Goal: Information Seeking & Learning: Learn about a topic

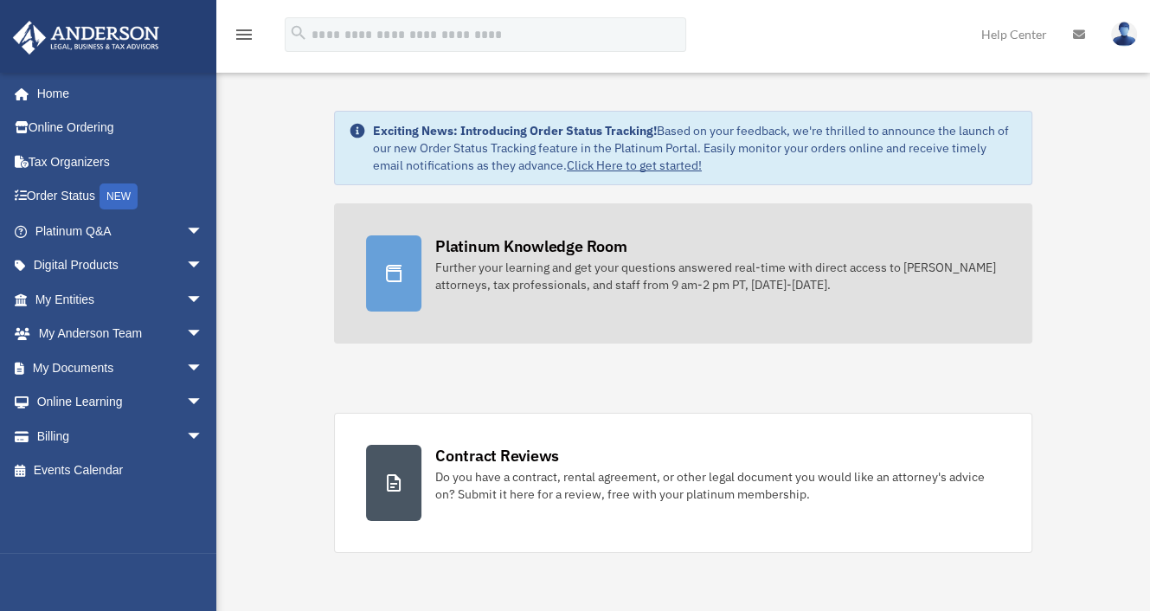
click at [673, 286] on div "Further your learning and get your questions answered real-time with direct acc…" at bounding box center [717, 276] width 565 height 35
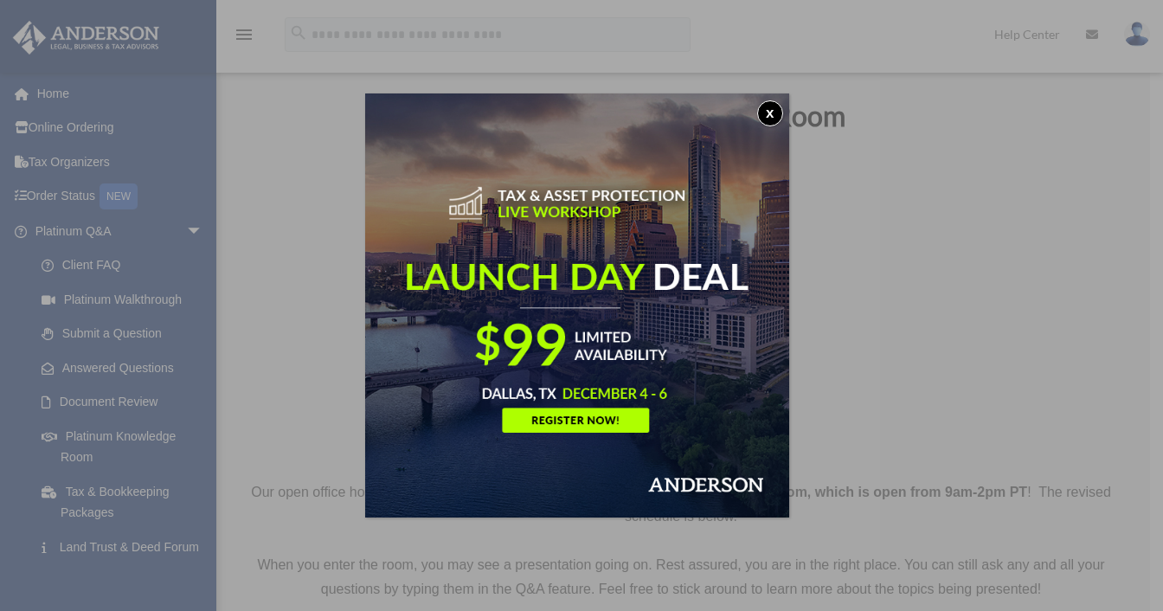
click at [771, 115] on button "x" at bounding box center [770, 113] width 26 height 26
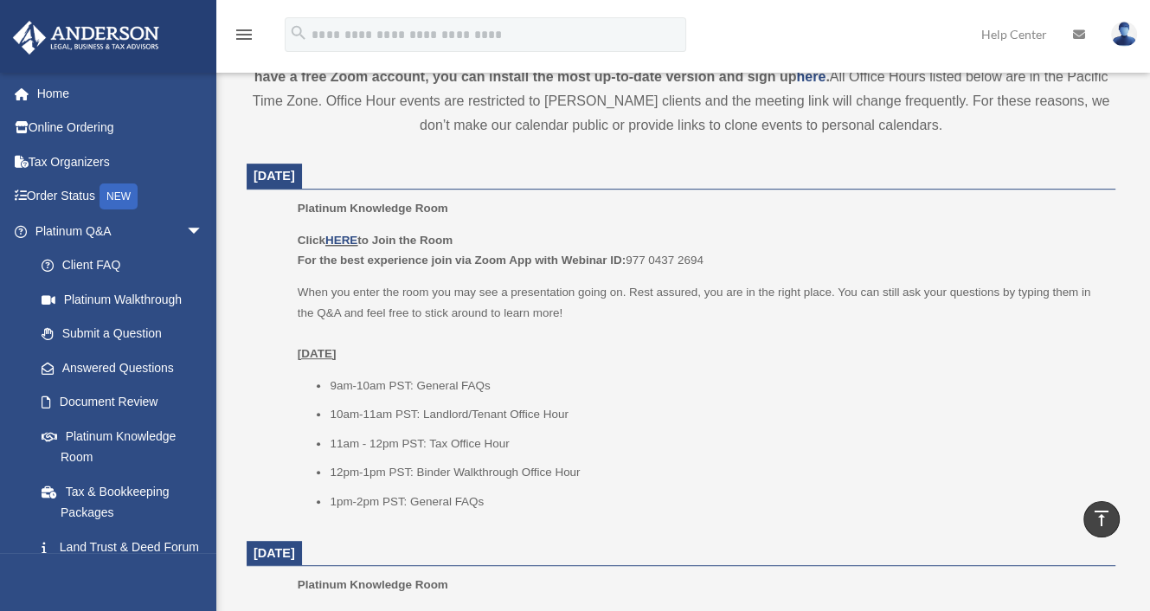
scroll to position [635, 0]
click at [339, 235] on link "HERE" at bounding box center [341, 238] width 32 height 13
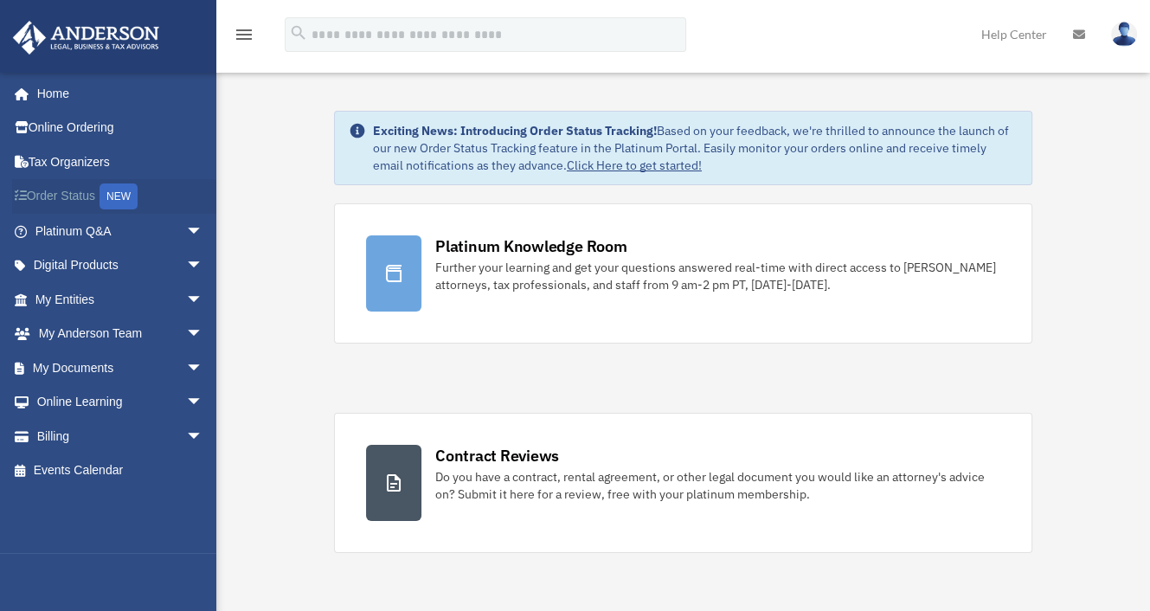
click at [106, 195] on div "NEW" at bounding box center [119, 196] width 38 height 26
click at [186, 330] on span "arrow_drop_down" at bounding box center [203, 334] width 35 height 35
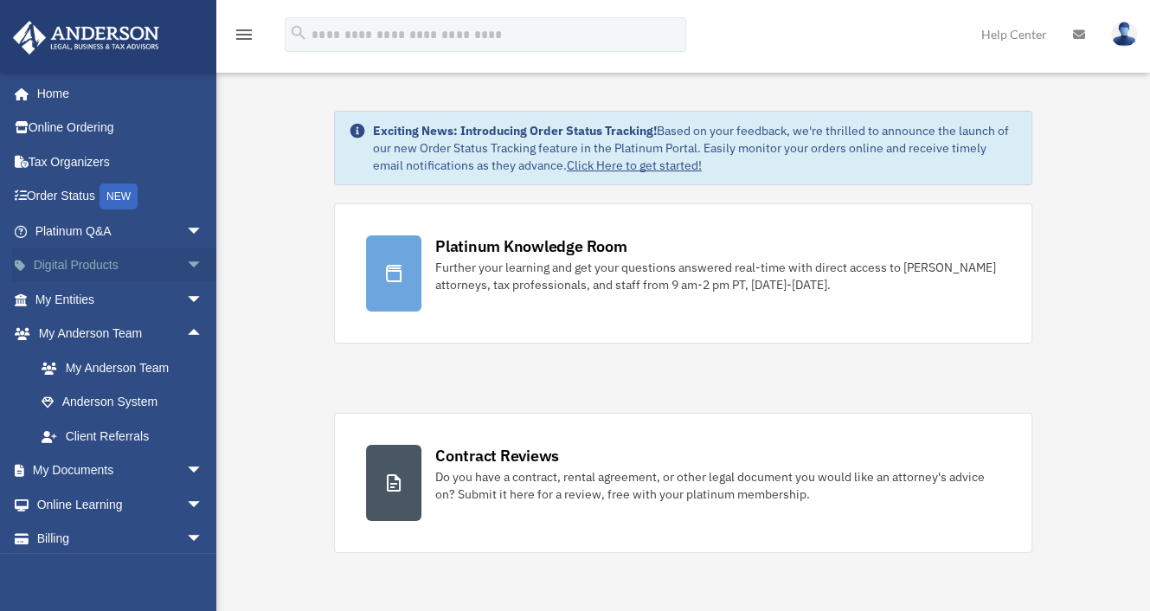
click at [186, 267] on span "arrow_drop_down" at bounding box center [203, 265] width 35 height 35
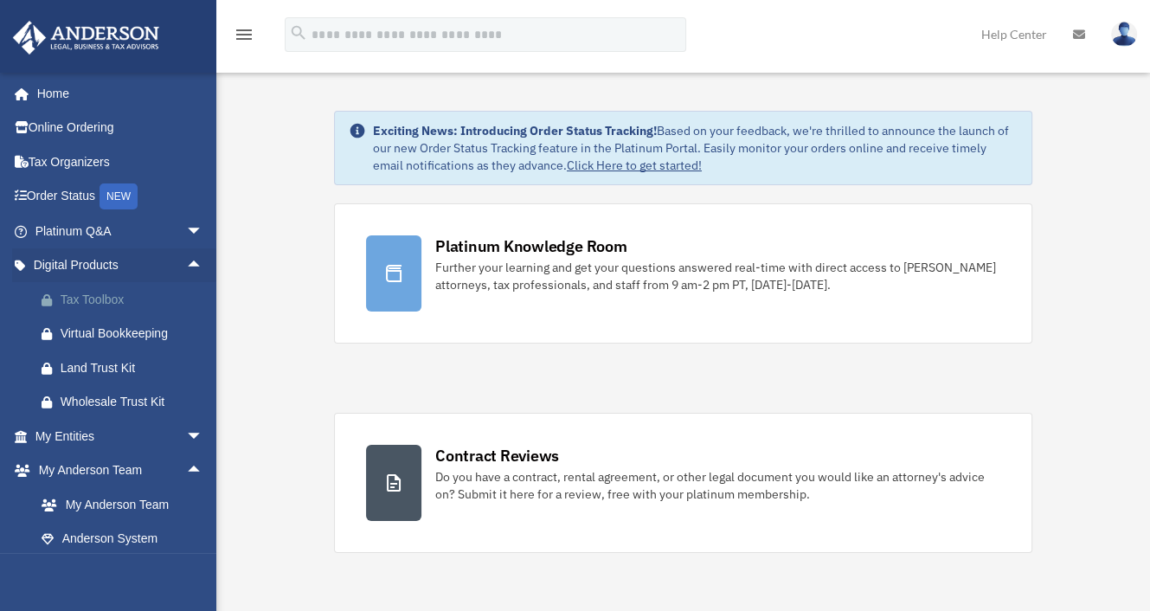
click at [138, 305] on div "Tax Toolbox" at bounding box center [134, 300] width 147 height 22
click at [186, 435] on span "arrow_drop_down" at bounding box center [203, 436] width 35 height 35
click at [245, 34] on icon "menu" at bounding box center [244, 34] width 21 height 21
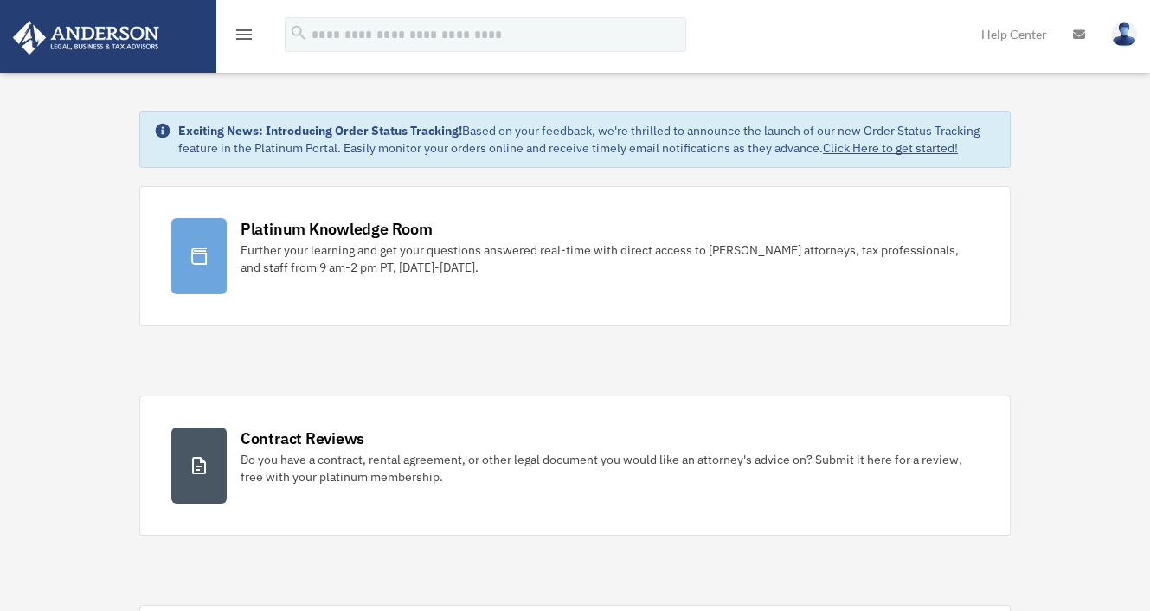
click at [245, 34] on icon "menu" at bounding box center [244, 34] width 21 height 21
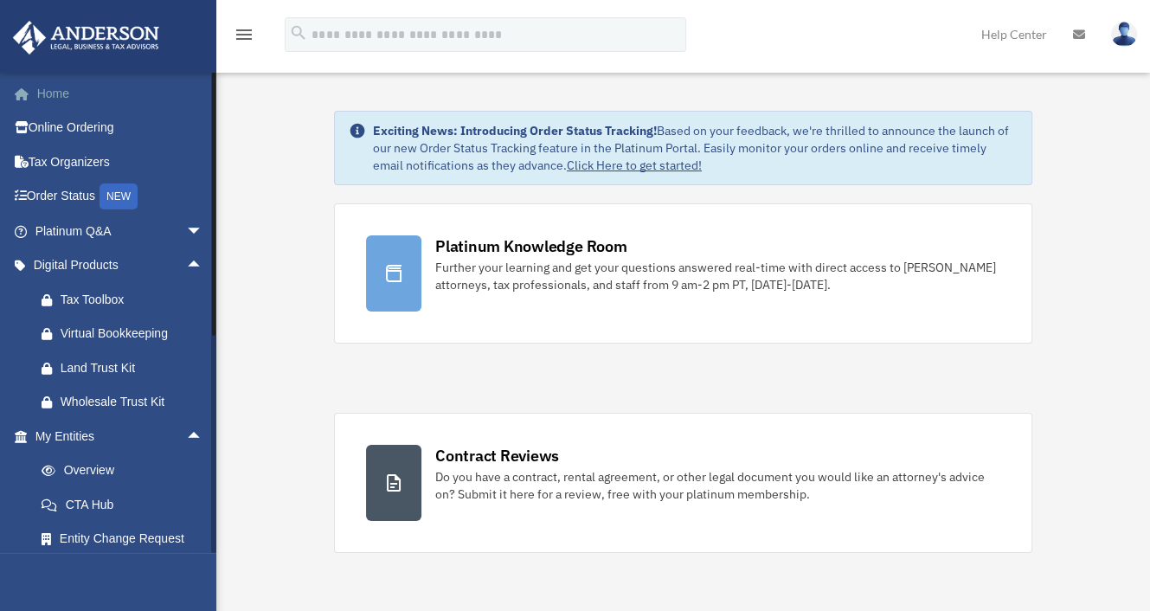
click at [66, 84] on link "Home" at bounding box center [120, 93] width 217 height 35
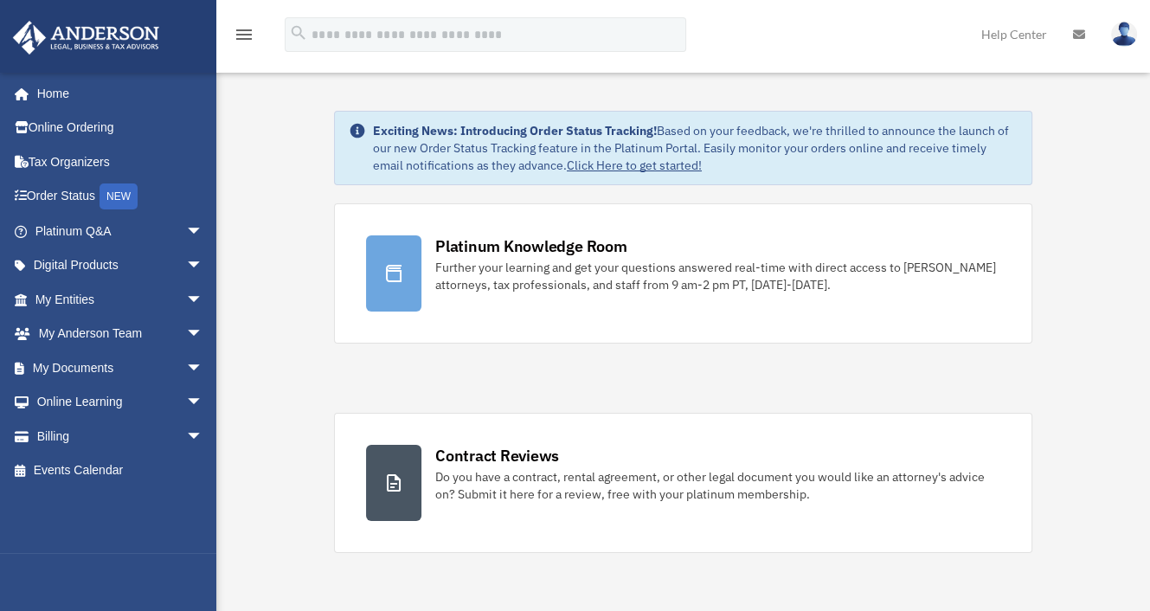
click at [1122, 33] on img at bounding box center [1124, 34] width 26 height 25
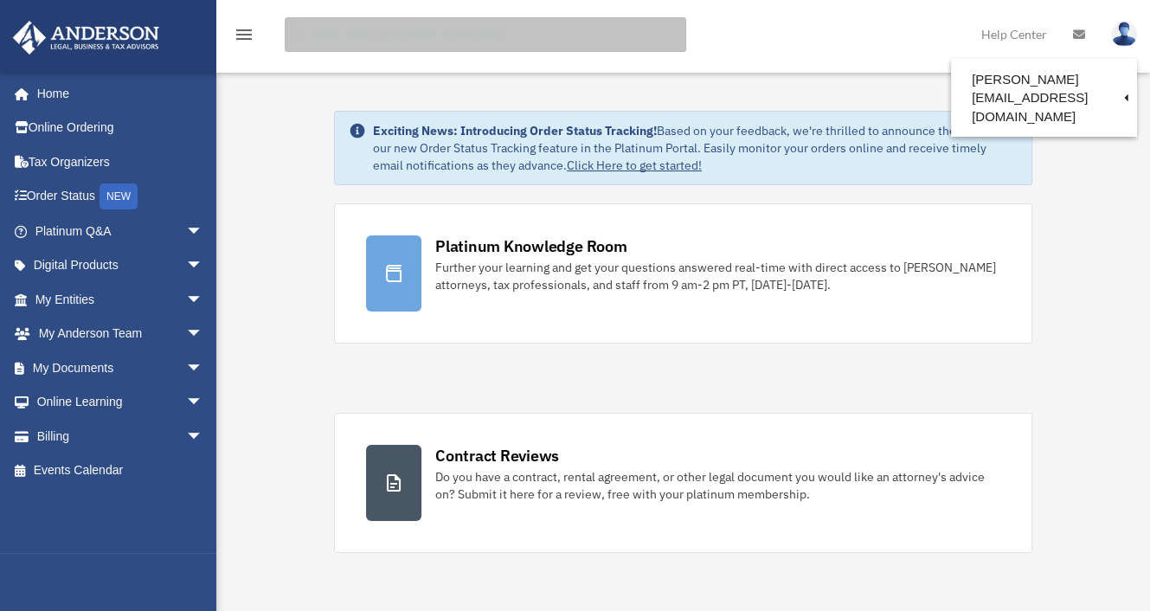
click at [524, 42] on input "search" at bounding box center [486, 34] width 402 height 35
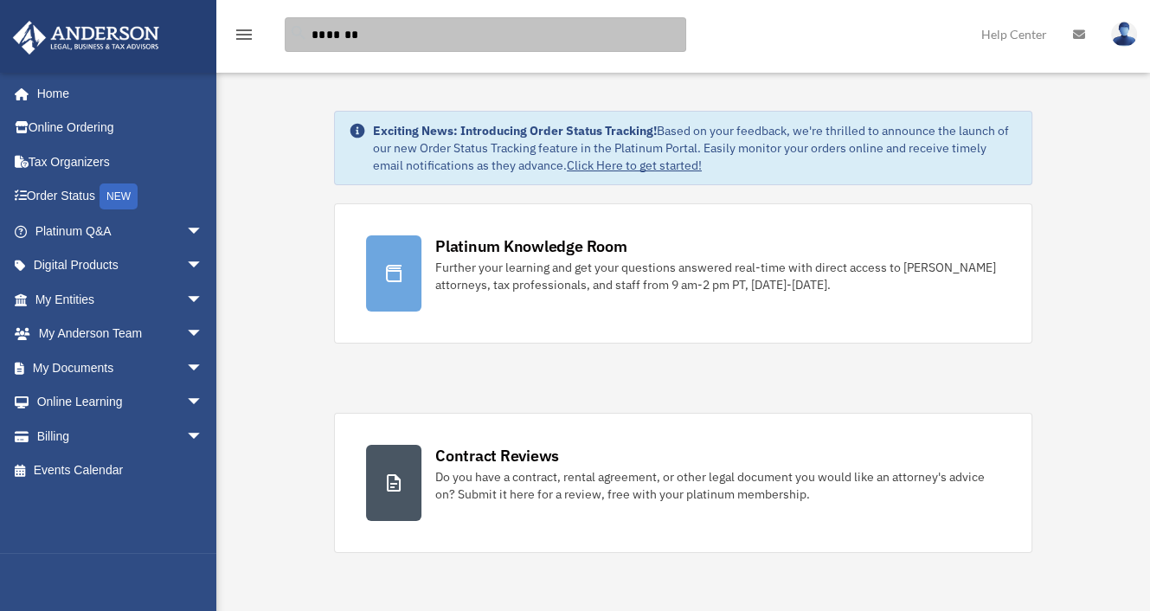
type input "*******"
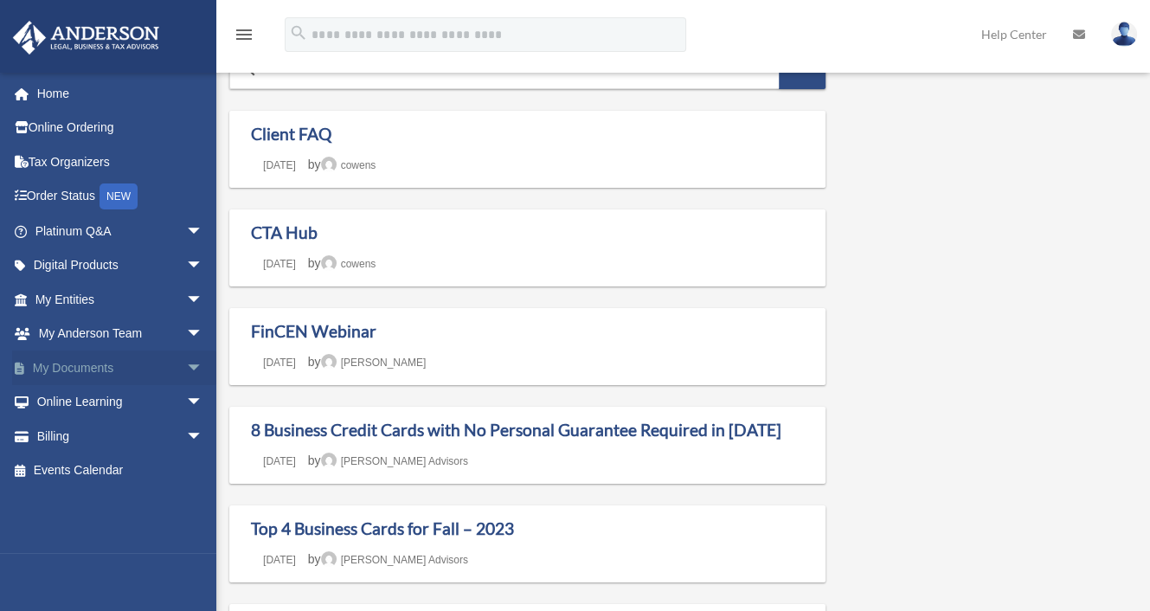
click at [119, 357] on link "My Documents arrow_drop_down" at bounding box center [120, 367] width 217 height 35
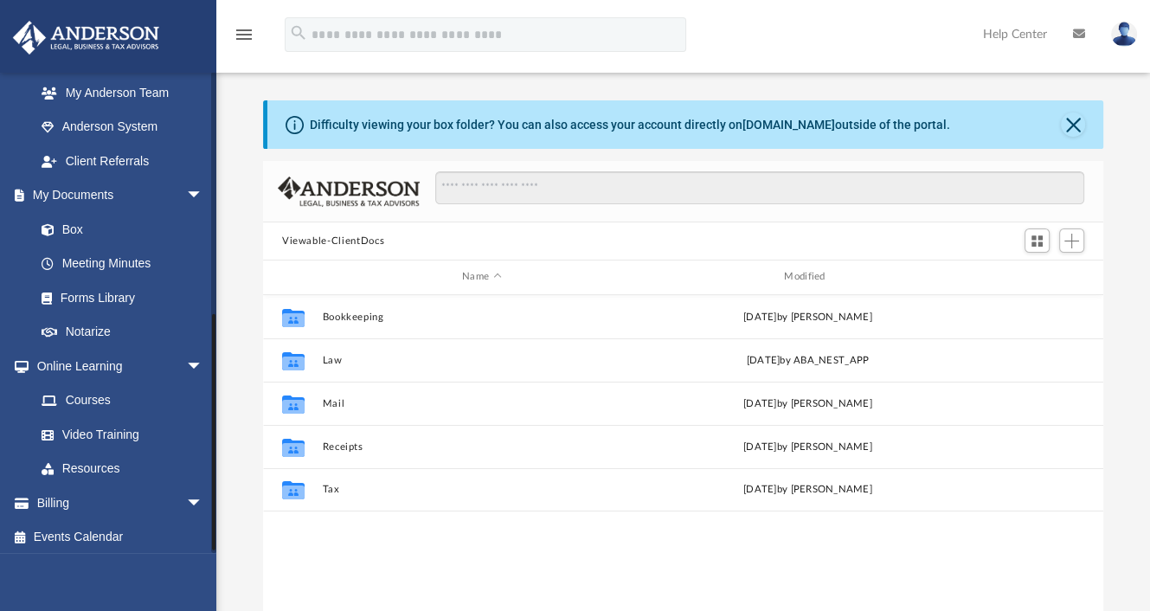
scroll to position [485, 0]
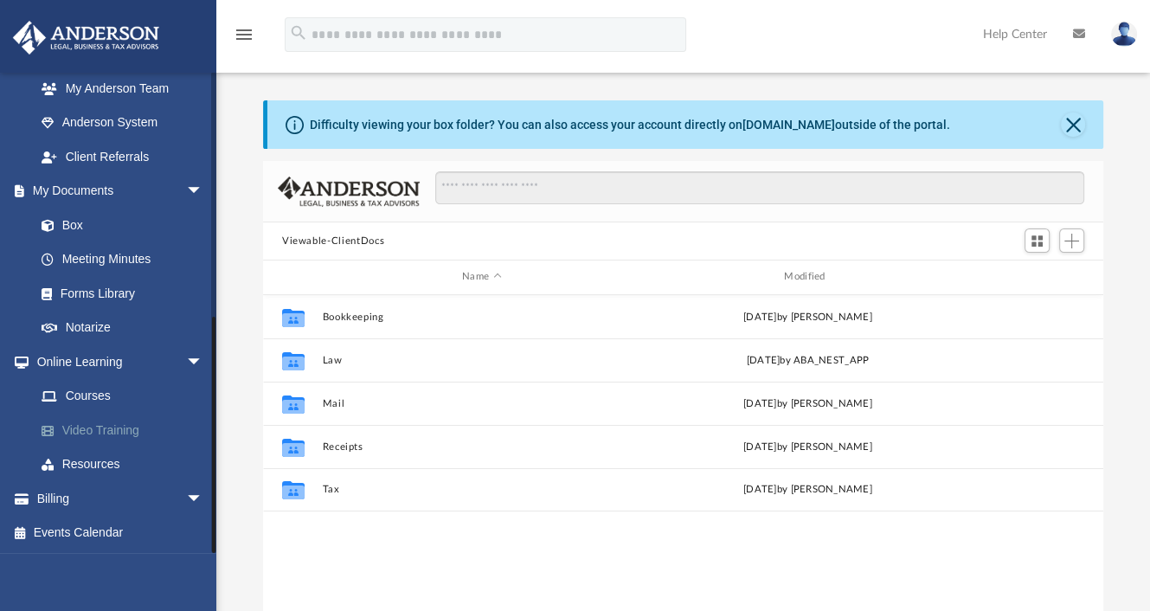
click at [114, 427] on link "Video Training" at bounding box center [126, 430] width 205 height 35
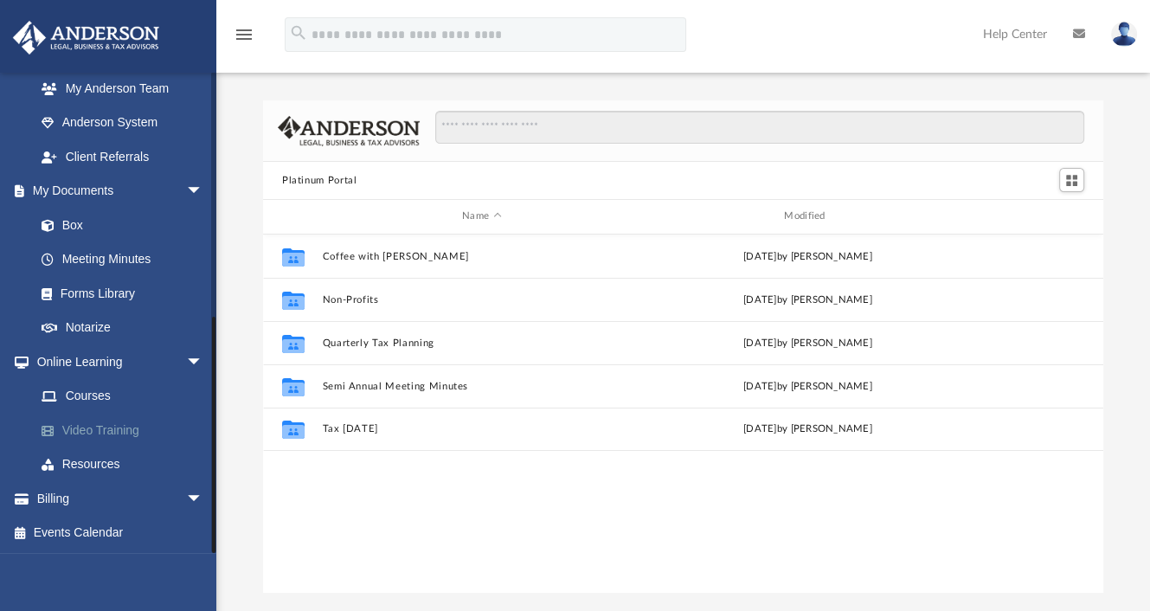
scroll to position [380, 826]
click at [108, 395] on link "Courses" at bounding box center [126, 396] width 205 height 35
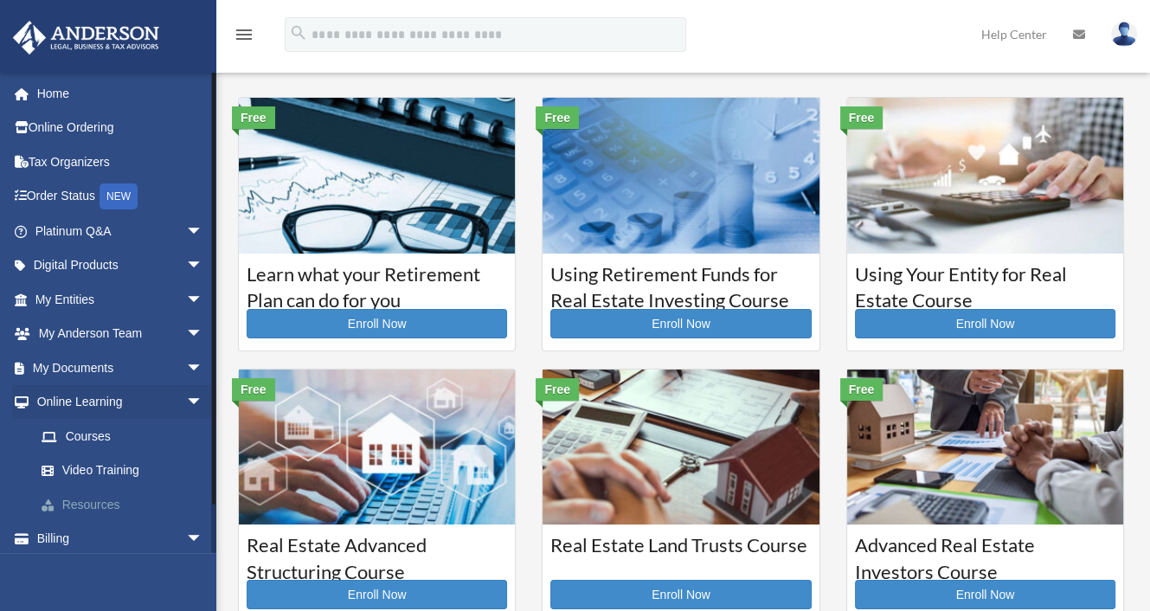
click at [100, 511] on link "Resources" at bounding box center [126, 504] width 205 height 35
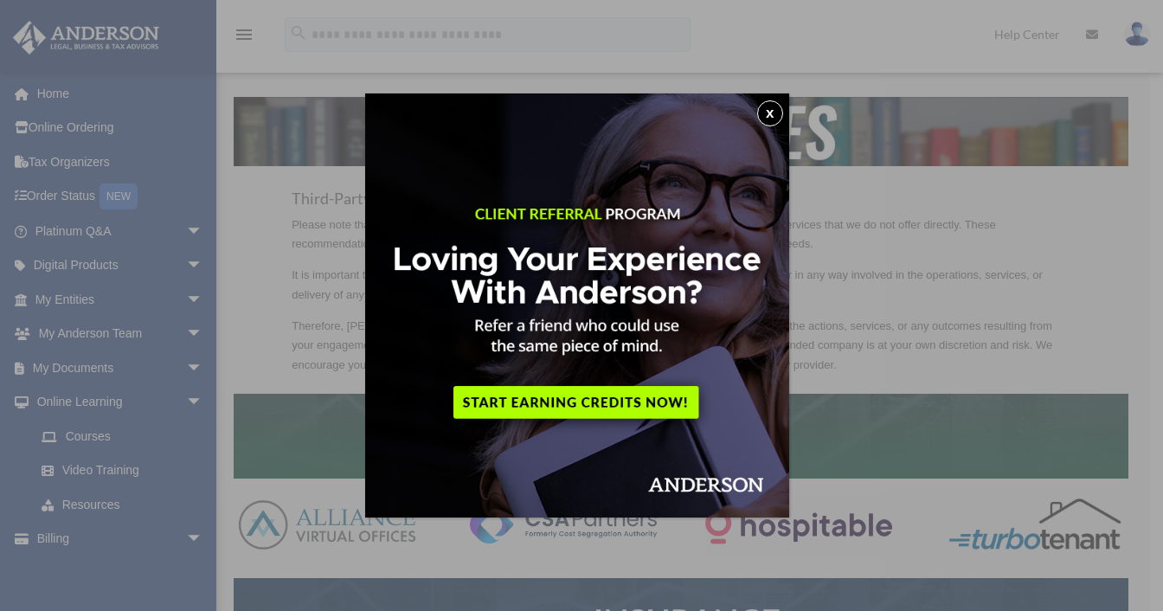
click at [776, 107] on button "x" at bounding box center [770, 113] width 26 height 26
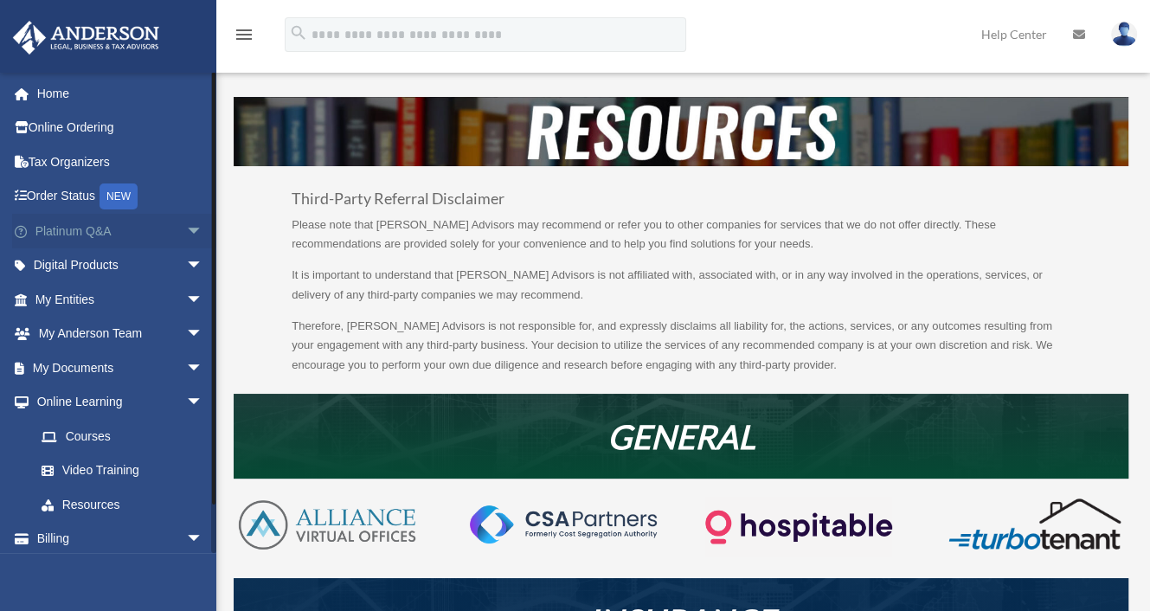
click at [186, 226] on span "arrow_drop_down" at bounding box center [203, 231] width 35 height 35
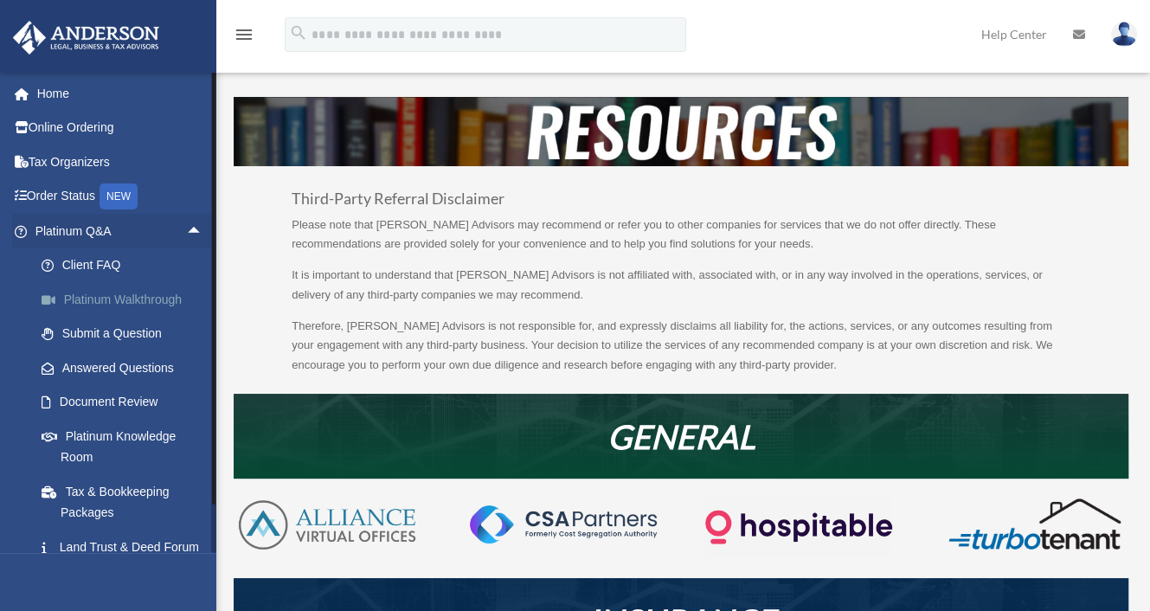
click at [135, 298] on link "Platinum Walkthrough" at bounding box center [126, 299] width 205 height 35
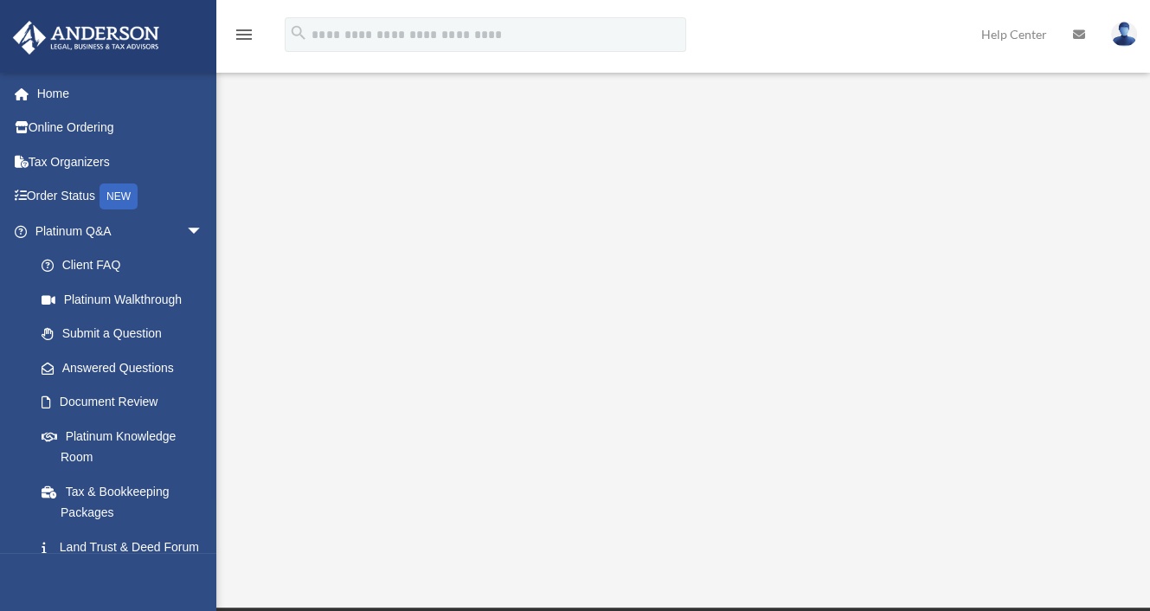
scroll to position [132, 0]
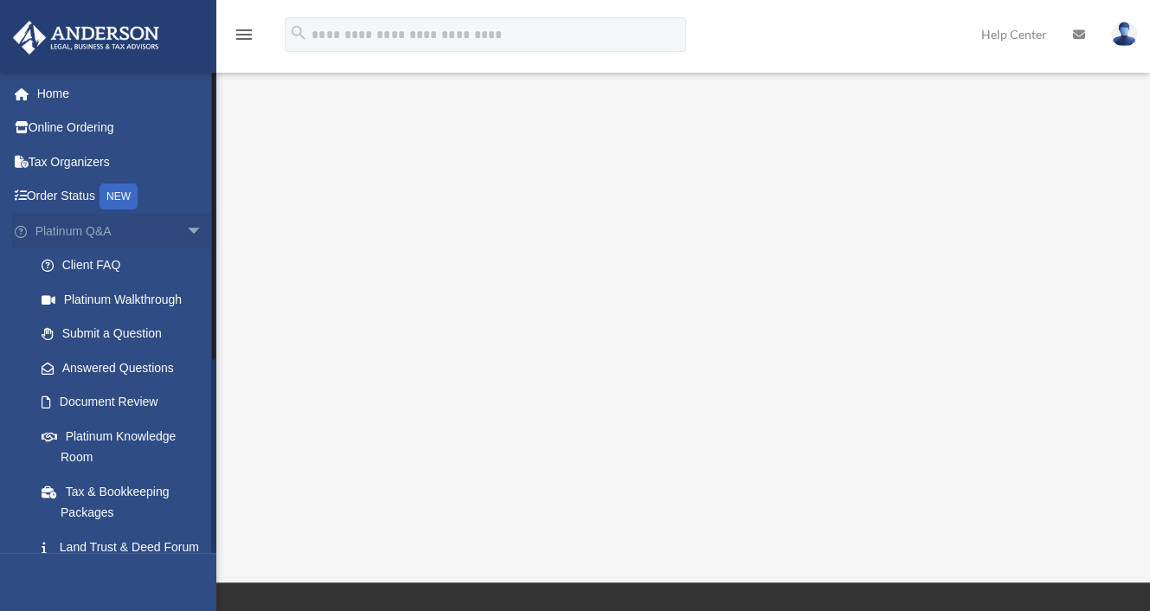
click at [186, 231] on span "arrow_drop_down" at bounding box center [203, 231] width 35 height 35
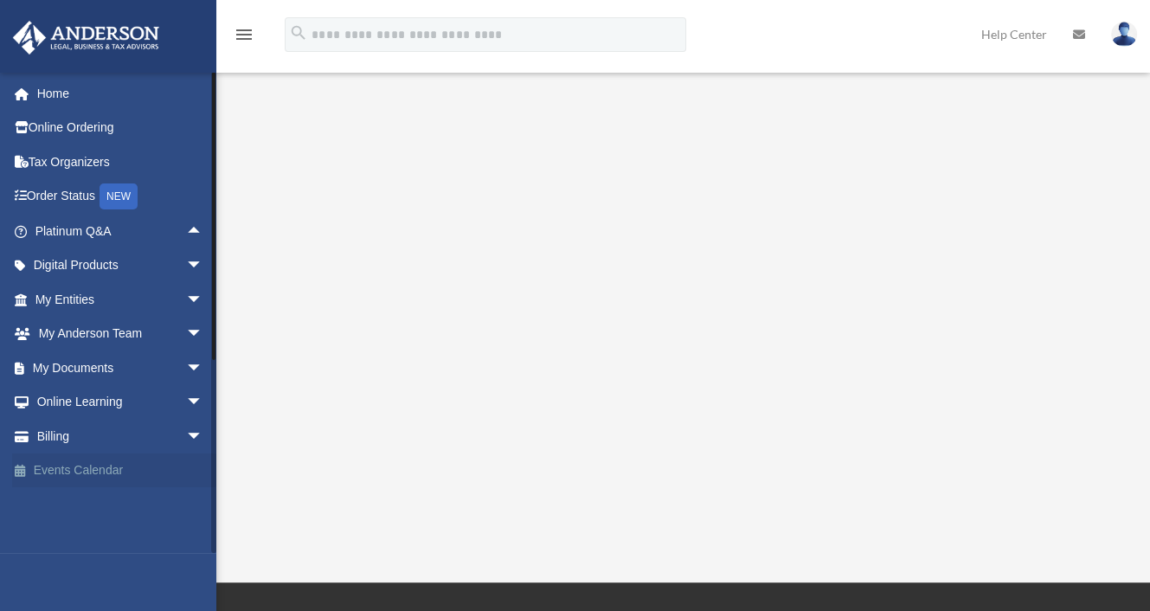
click at [102, 465] on link "Events Calendar" at bounding box center [120, 470] width 217 height 35
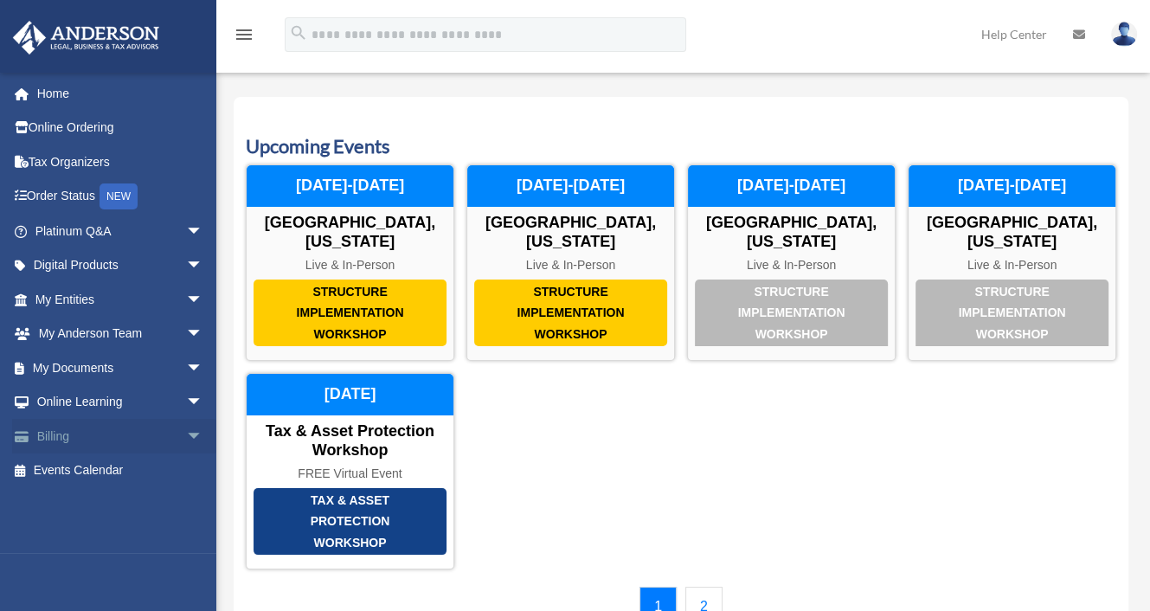
click at [186, 437] on span "arrow_drop_down" at bounding box center [203, 436] width 35 height 35
click at [143, 469] on link "$ Open Invoices" at bounding box center [126, 470] width 205 height 35
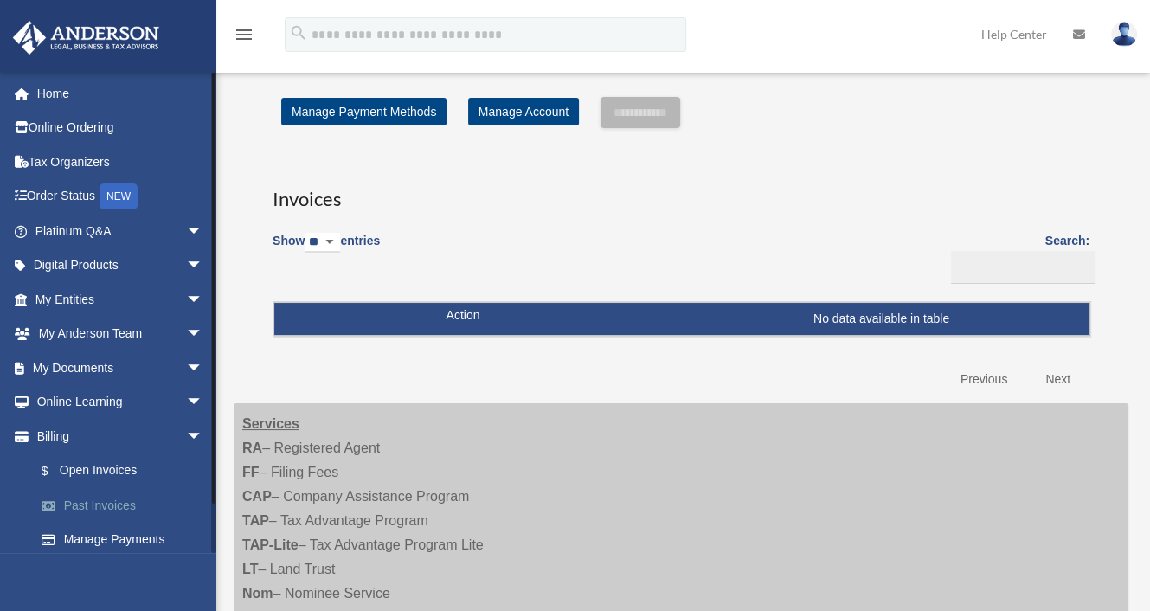
click at [115, 503] on link "Past Invoices" at bounding box center [126, 505] width 205 height 35
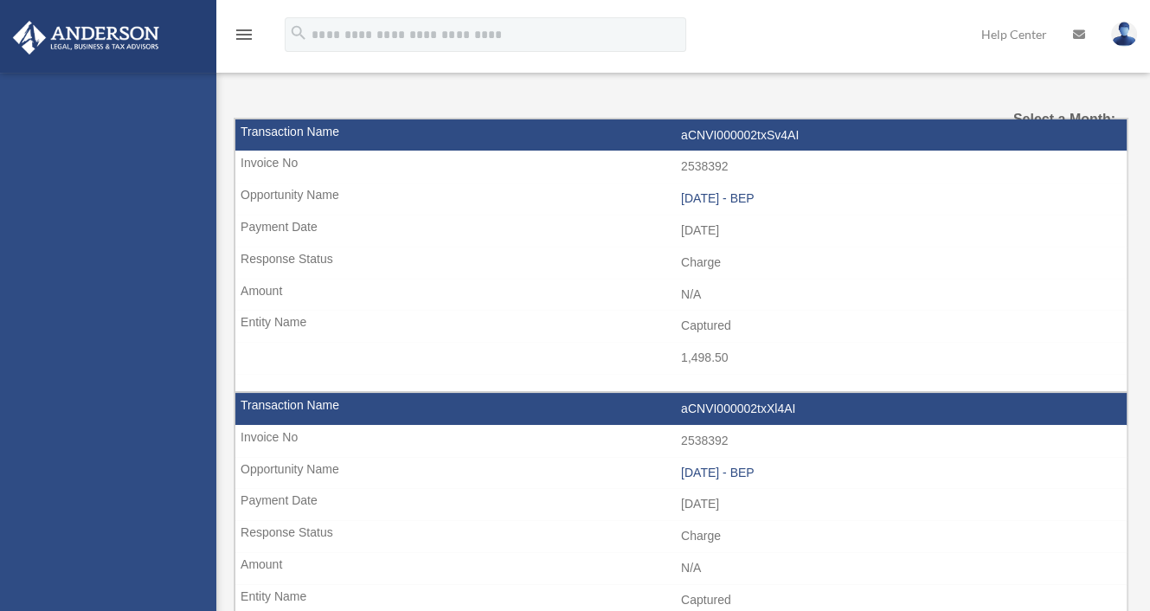
select select
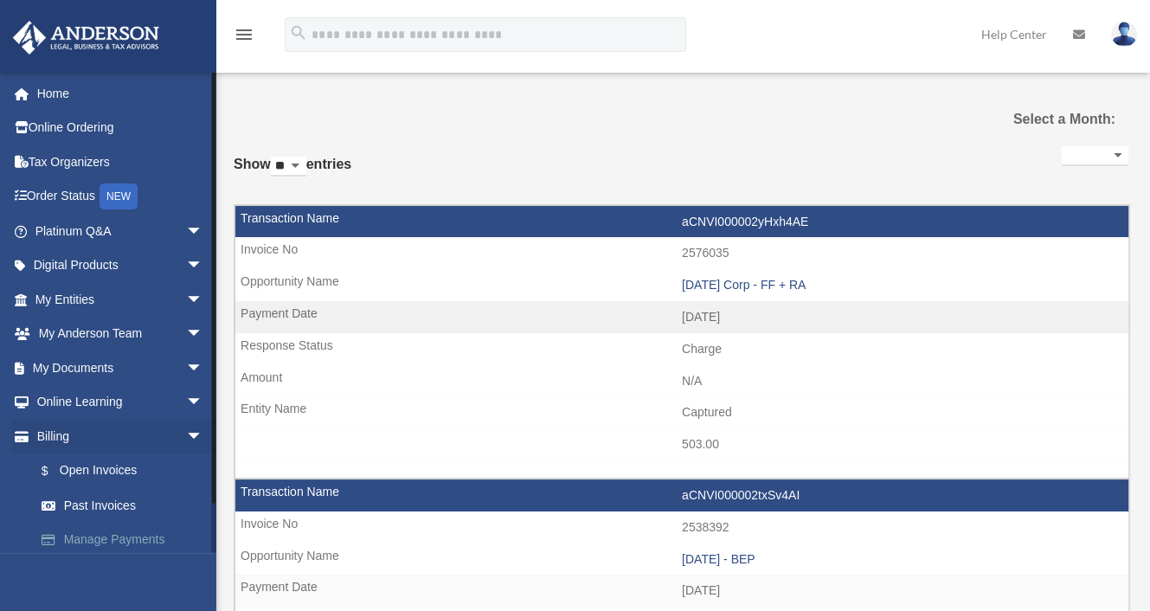
click at [123, 537] on link "Manage Payments" at bounding box center [126, 540] width 205 height 35
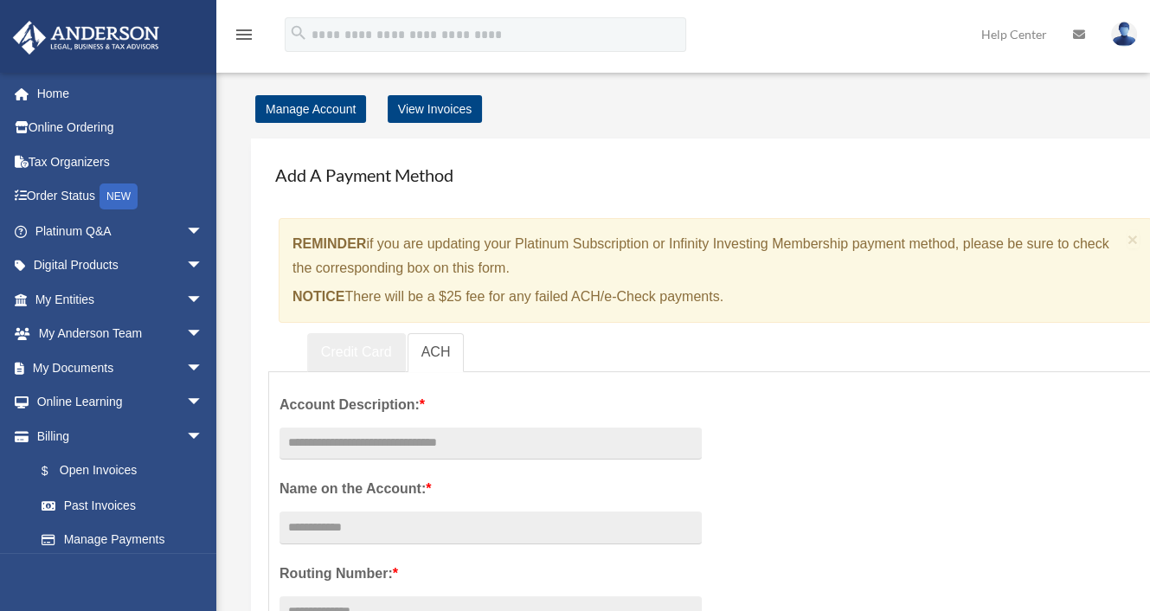
click at [370, 353] on link "Credit Card" at bounding box center [356, 352] width 99 height 39
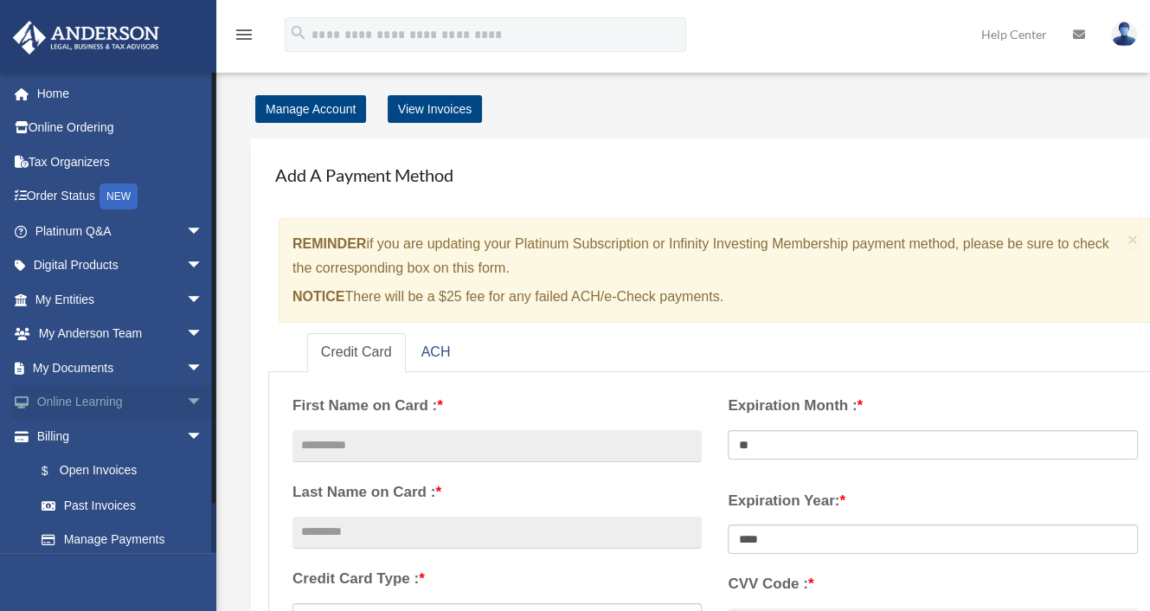
click at [186, 405] on span "arrow_drop_down" at bounding box center [203, 402] width 35 height 35
click at [97, 504] on link "Resources" at bounding box center [126, 504] width 205 height 35
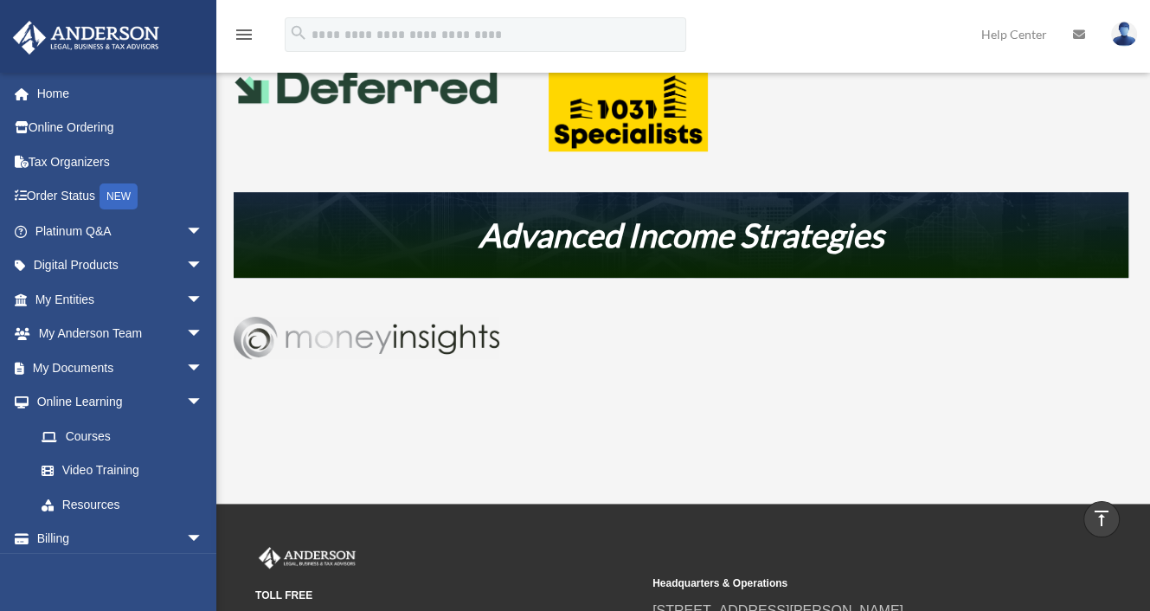
scroll to position [888, 0]
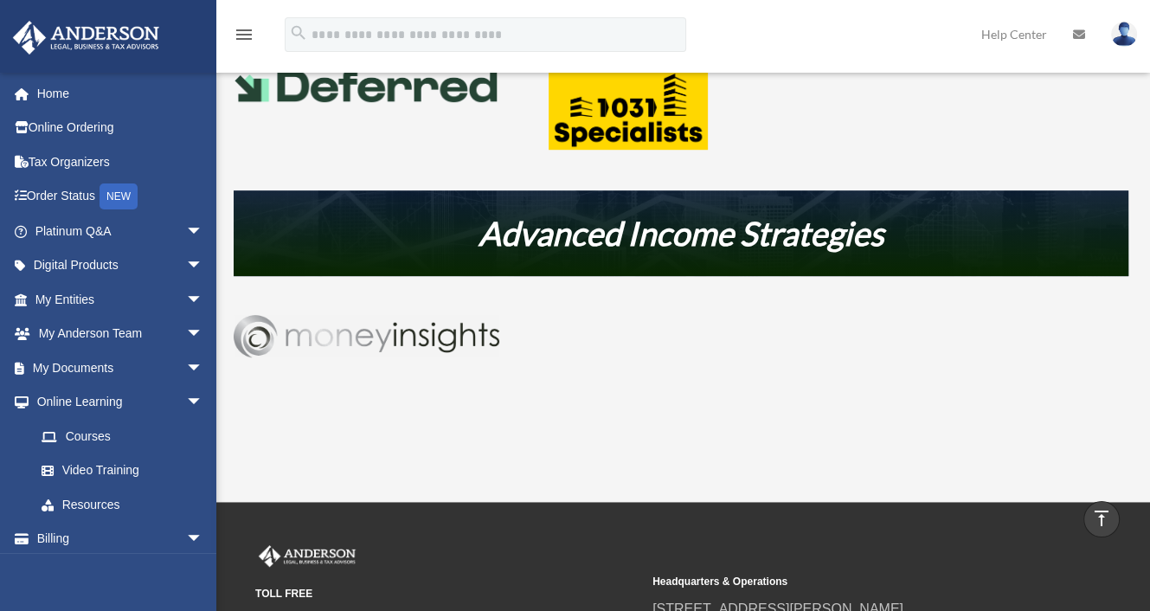
click at [468, 330] on img at bounding box center [367, 336] width 266 height 43
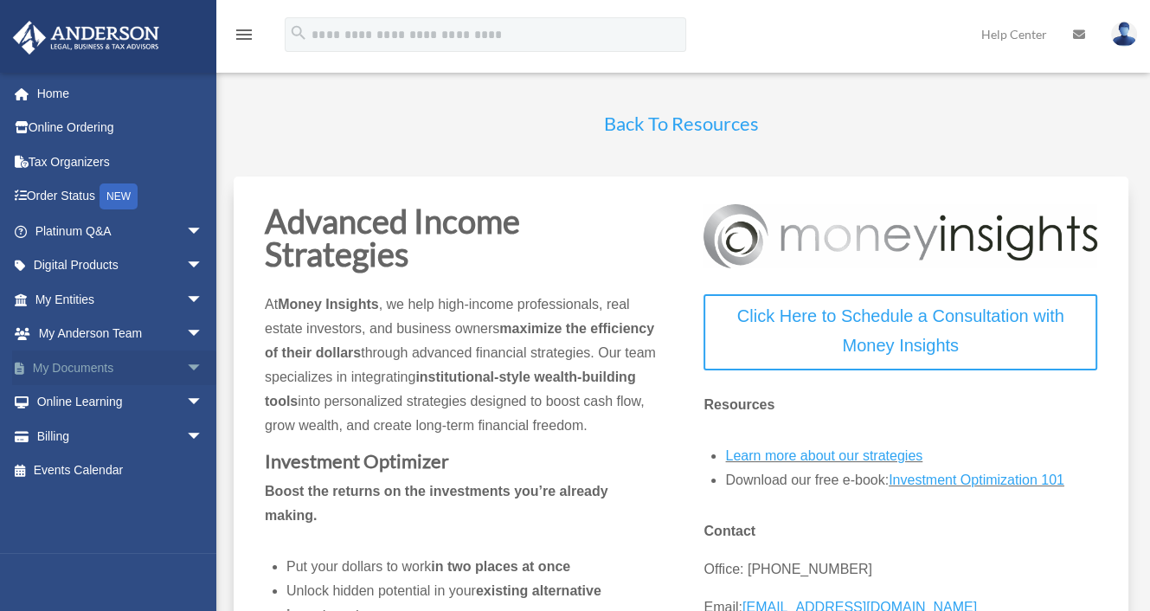
click at [186, 369] on span "arrow_drop_down" at bounding box center [203, 367] width 35 height 35
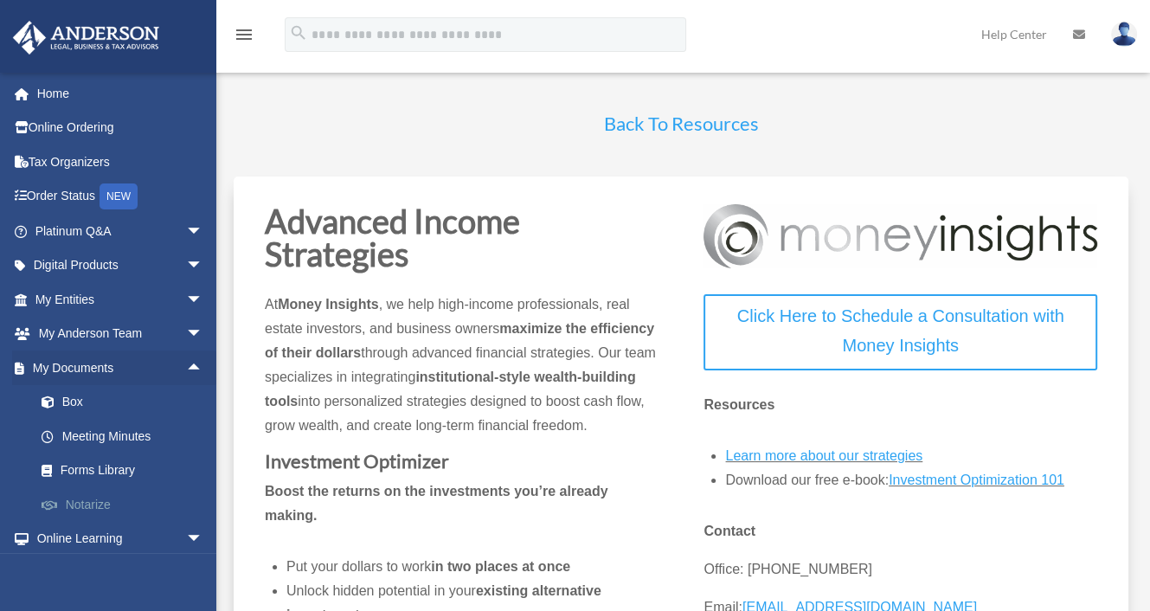
click at [91, 513] on link "Notarize" at bounding box center [126, 504] width 205 height 35
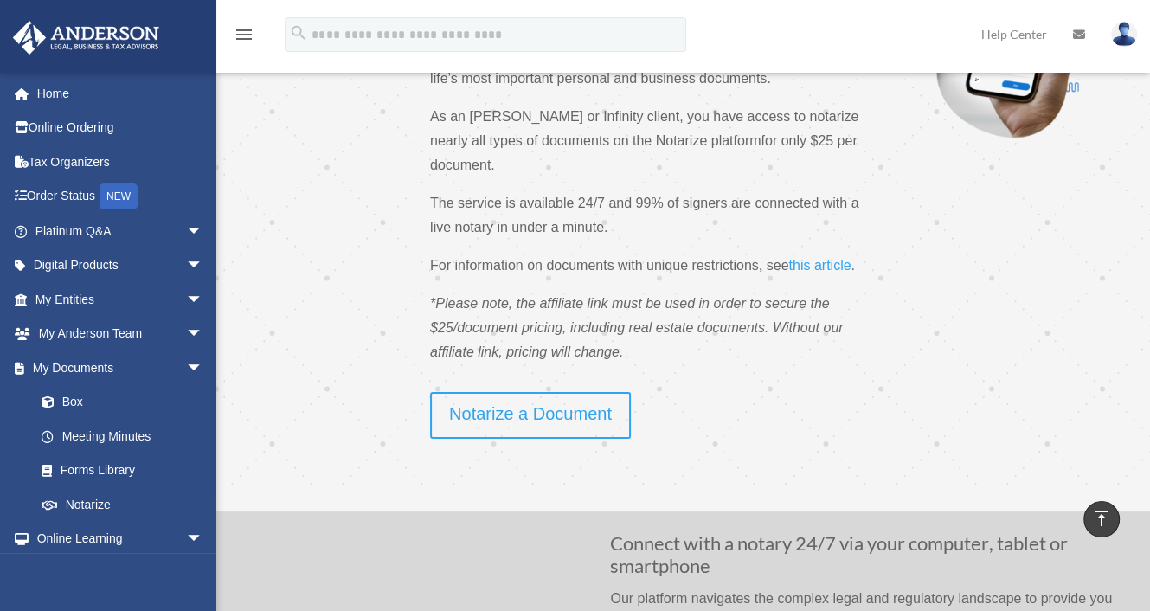
scroll to position [163, 0]
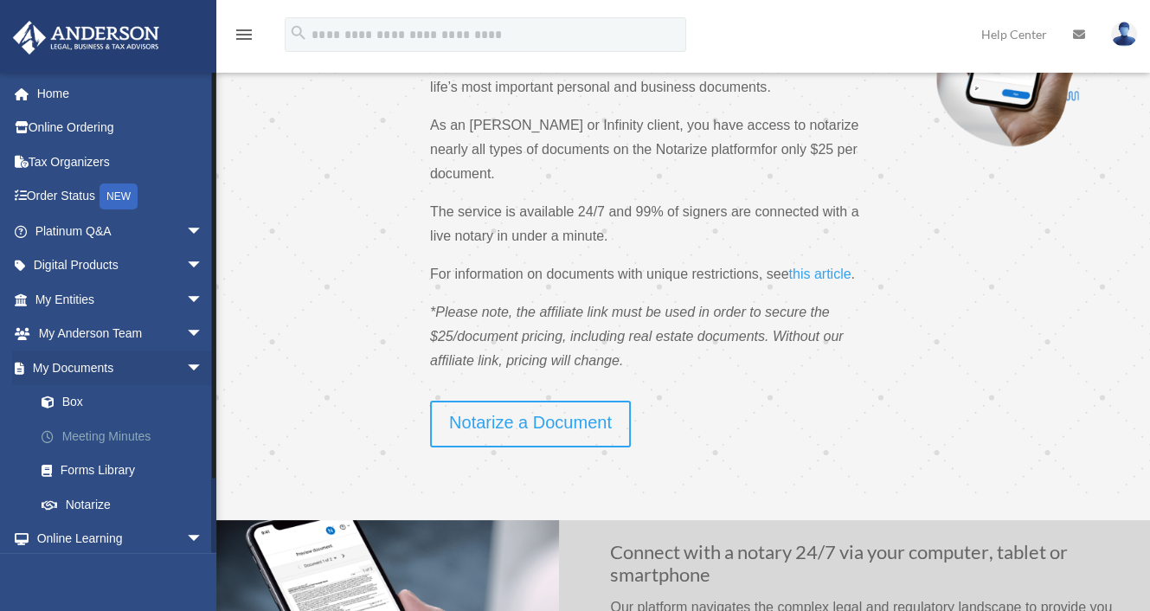
click at [76, 435] on link "Meeting Minutes" at bounding box center [126, 436] width 205 height 35
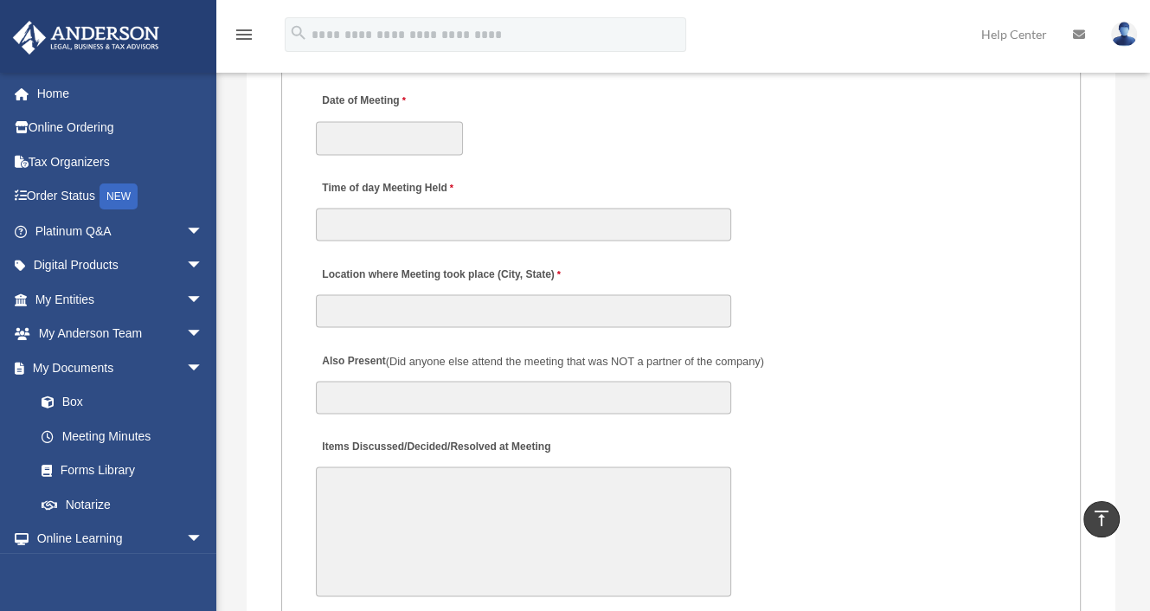
scroll to position [2727, 0]
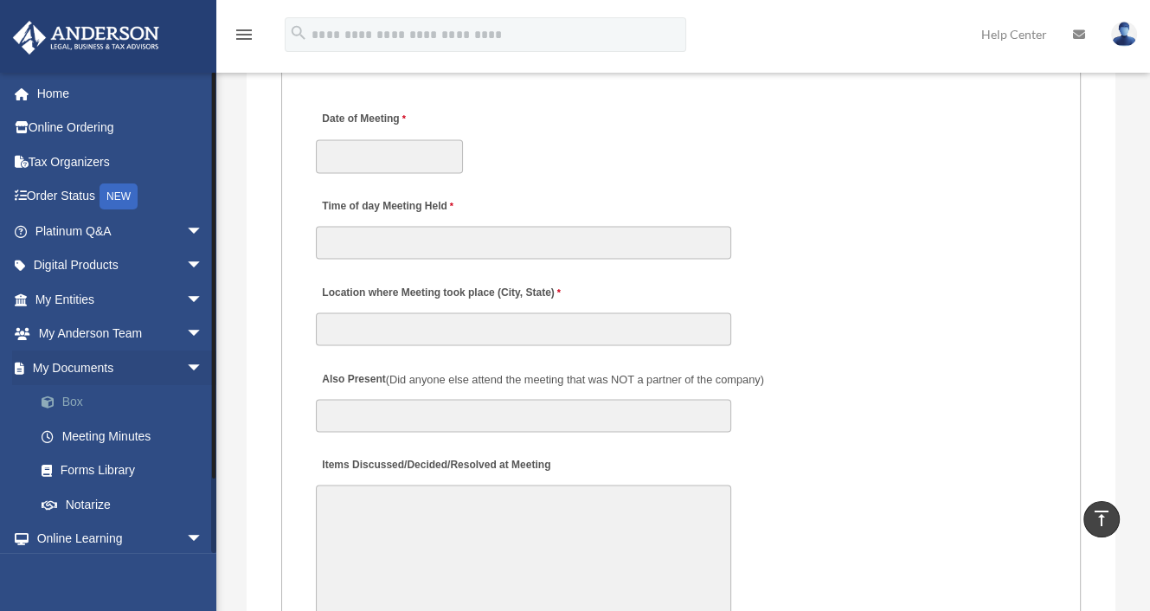
click at [84, 406] on link "Box" at bounding box center [126, 402] width 205 height 35
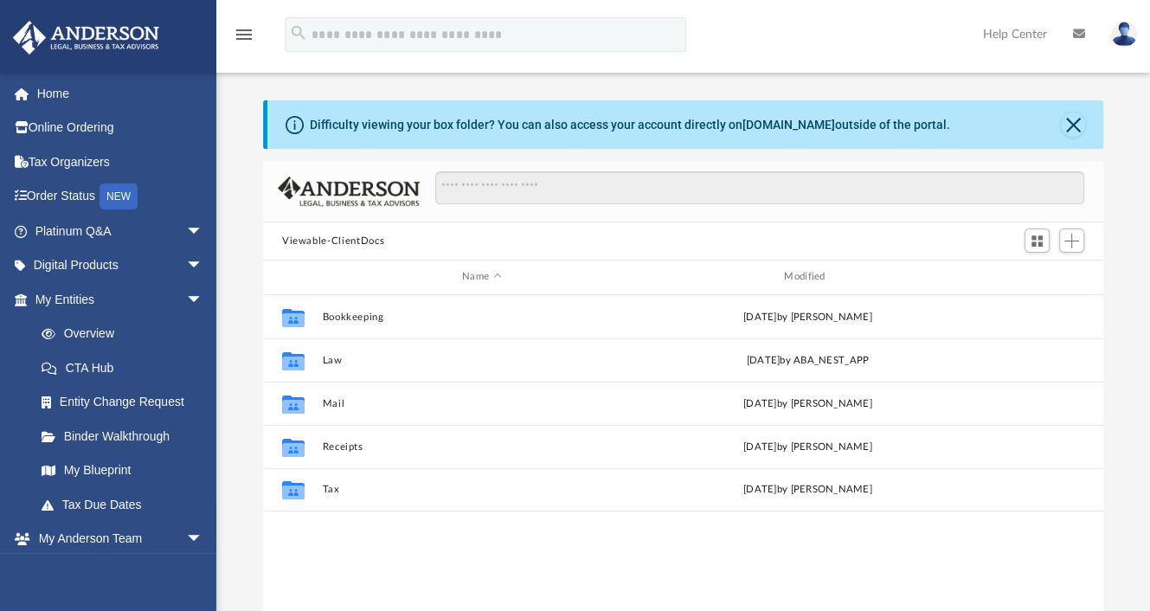
scroll to position [380, 826]
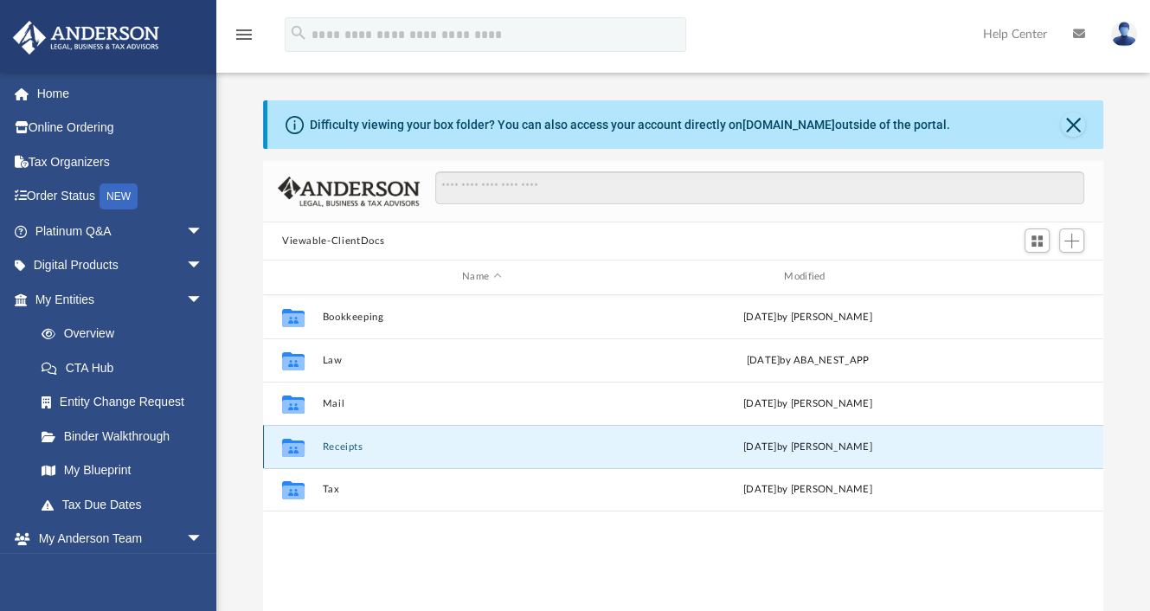
click at [439, 451] on button "Receipts" at bounding box center [481, 446] width 318 height 11
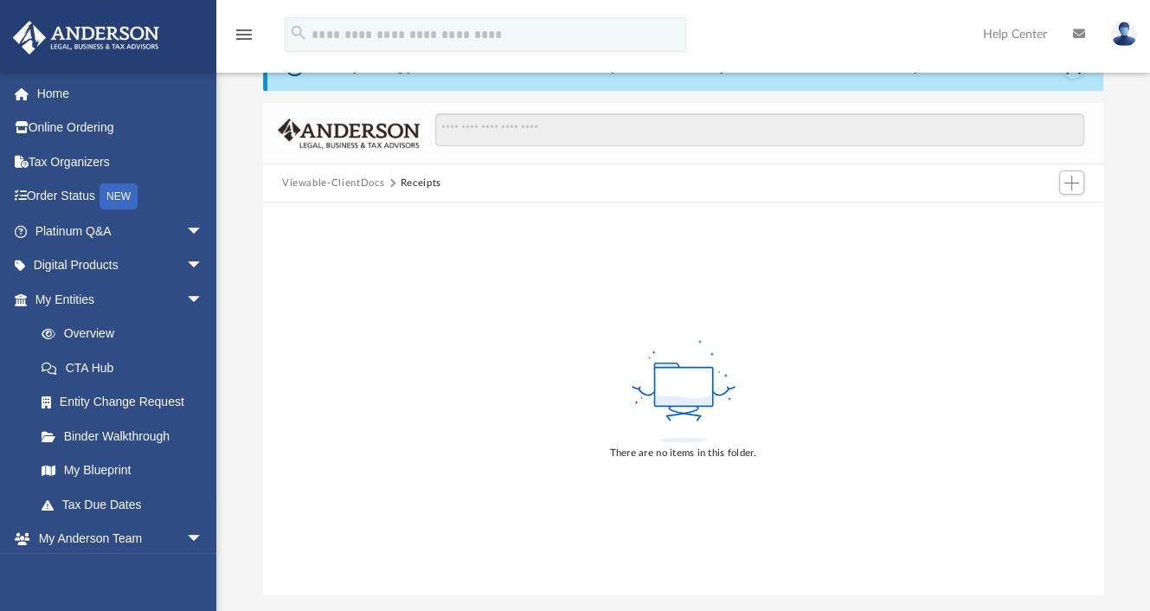
scroll to position [0, 0]
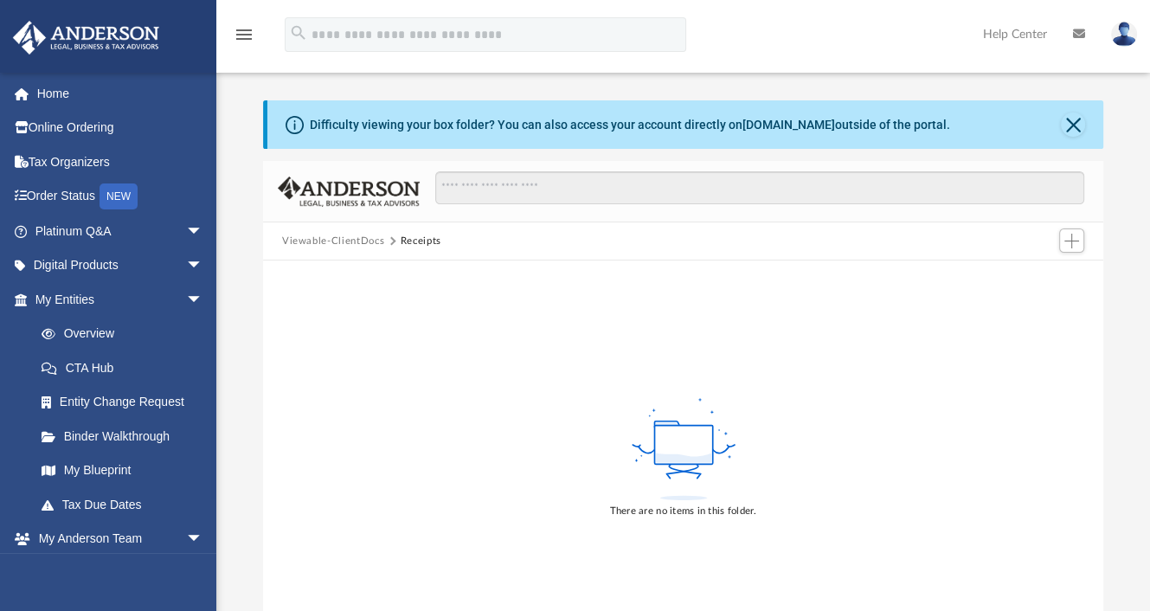
click at [342, 244] on button "Viewable-ClientDocs" at bounding box center [333, 242] width 102 height 16
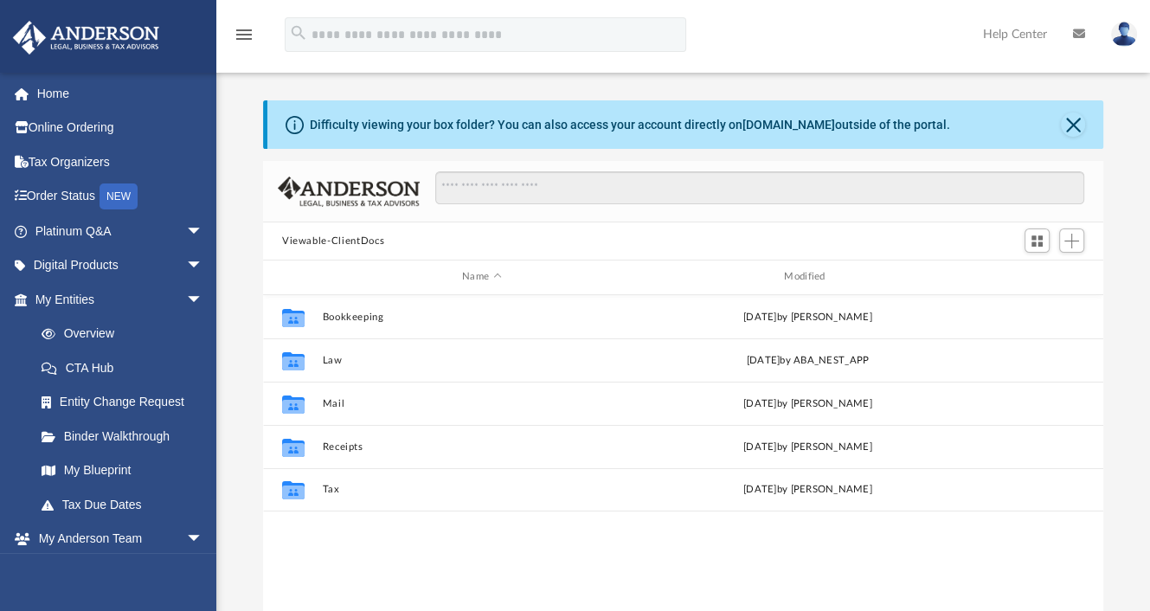
scroll to position [380, 826]
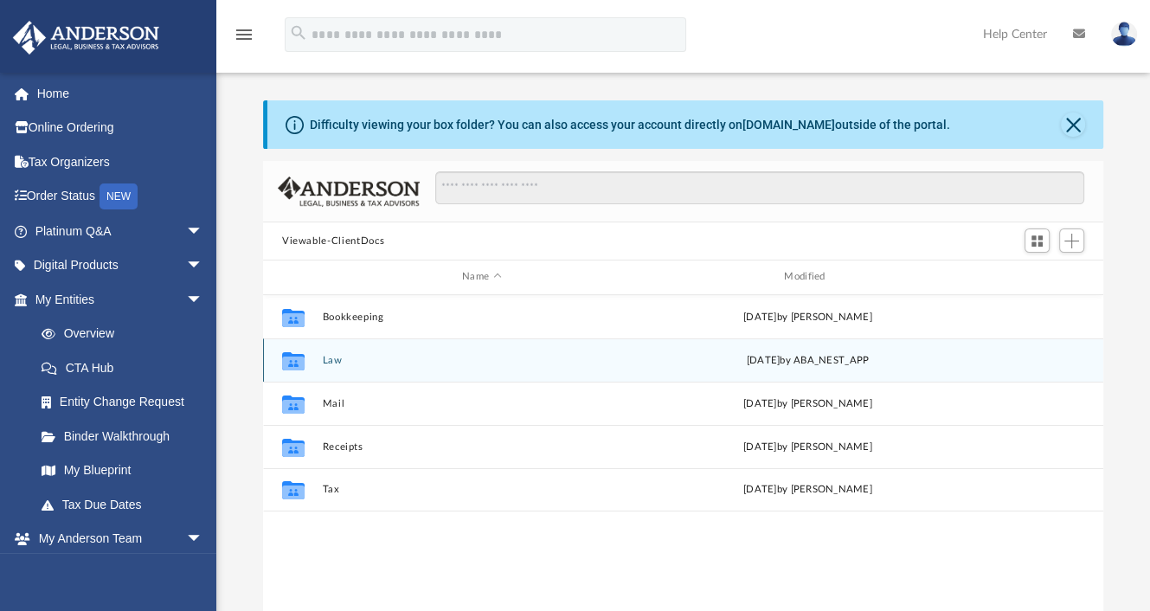
click at [388, 361] on button "Law" at bounding box center [481, 360] width 318 height 11
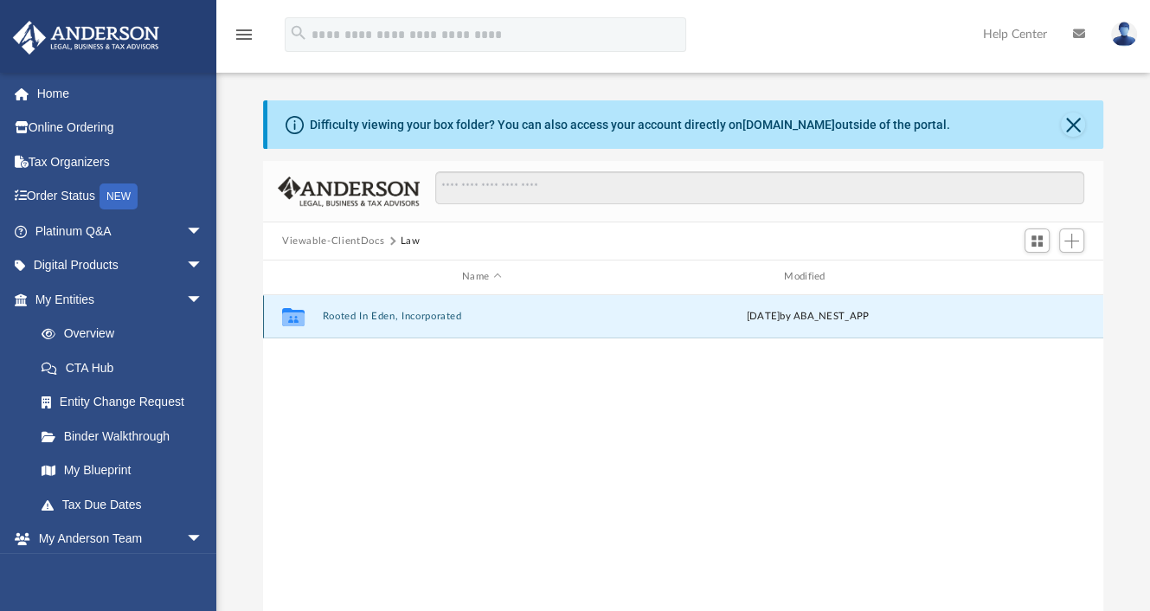
click at [378, 316] on button "Rooted In Eden, Incorporated" at bounding box center [481, 316] width 318 height 11
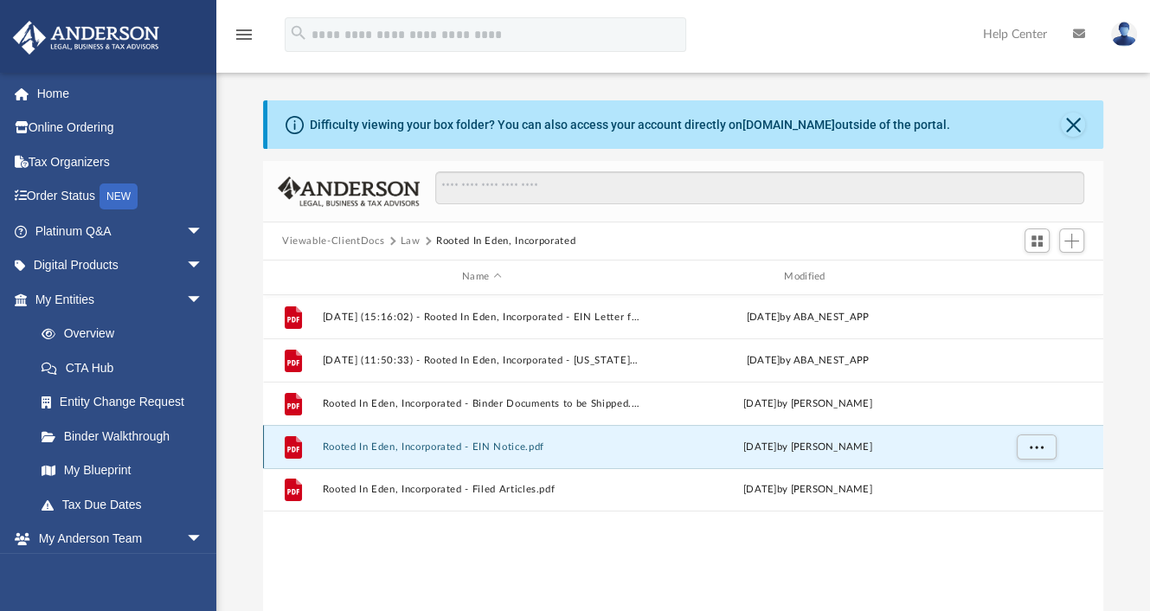
click at [407, 451] on button "Rooted In Eden, Incorporated - EIN Notice.pdf" at bounding box center [481, 446] width 318 height 11
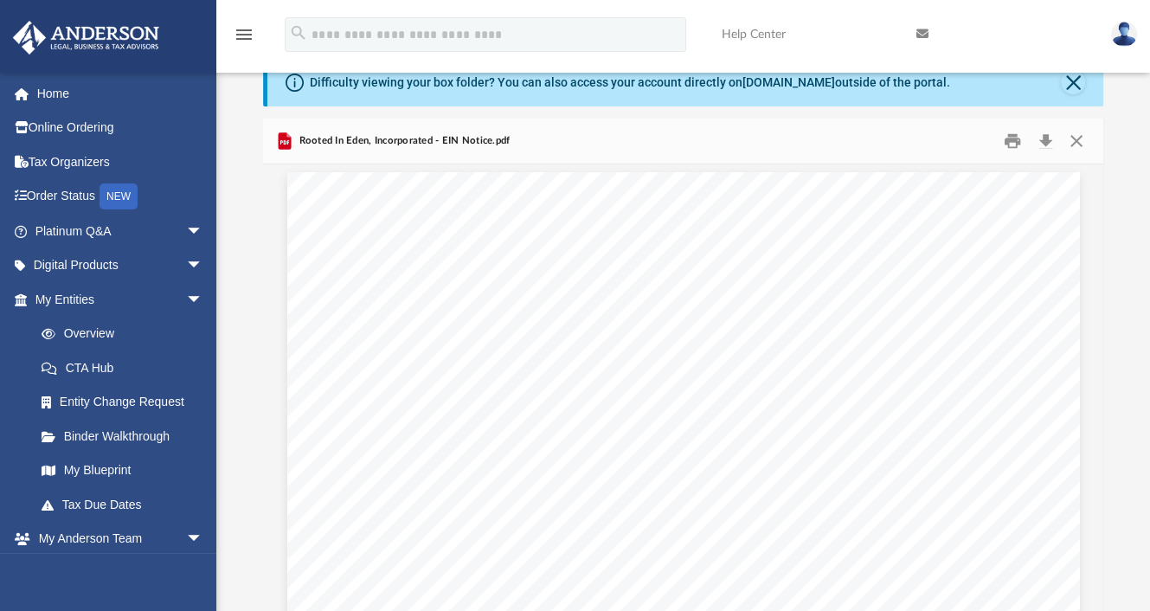
scroll to position [0, 0]
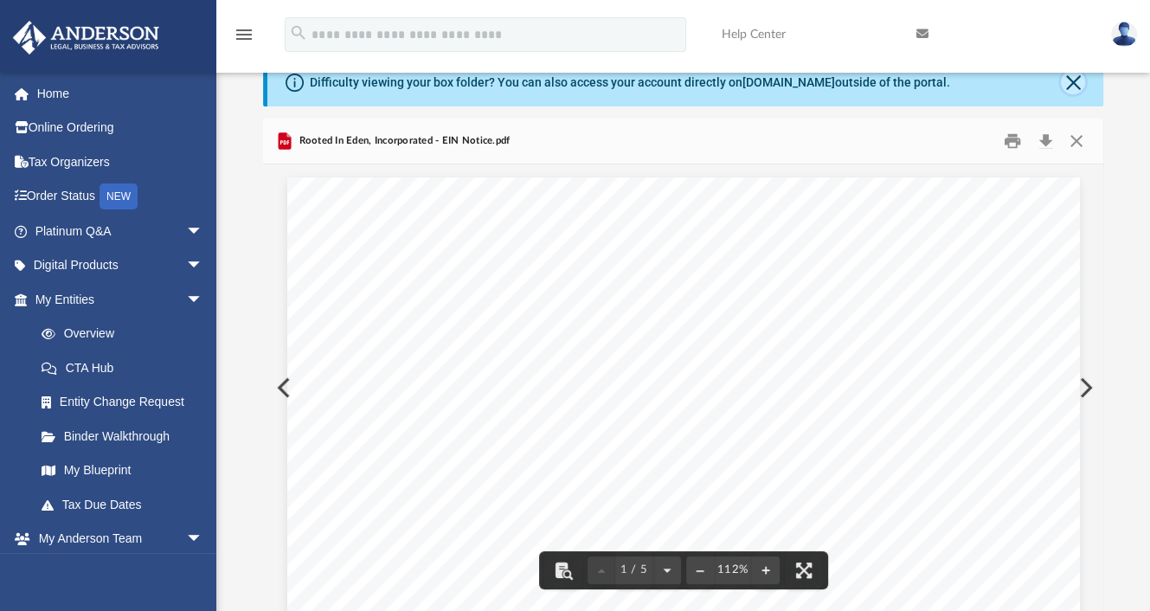
click at [1075, 84] on button "Close" at bounding box center [1073, 82] width 24 height 24
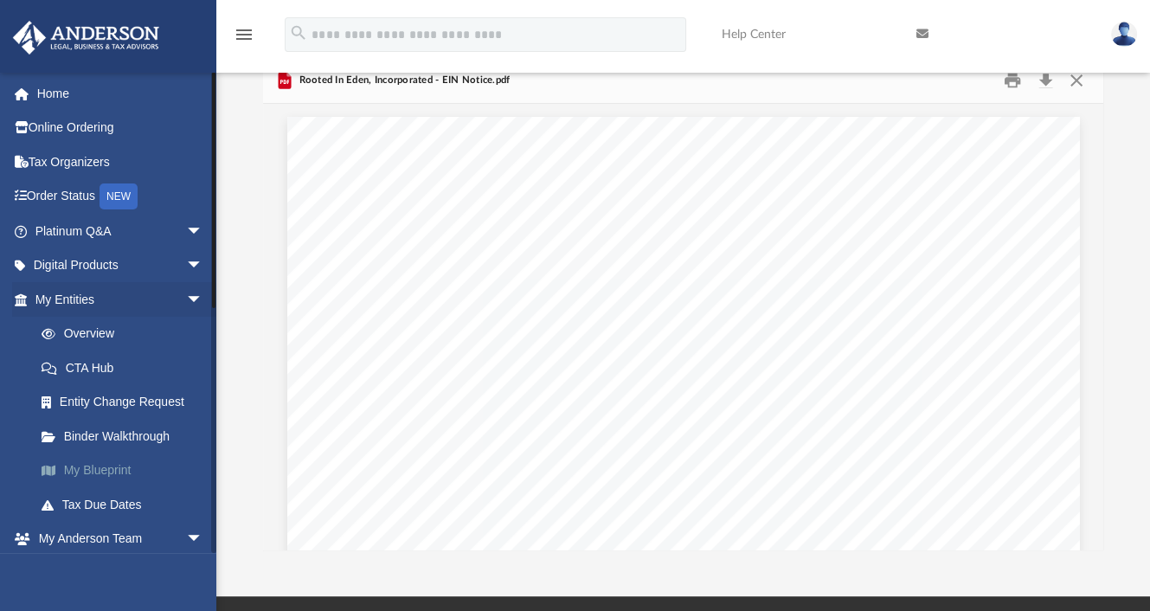
click at [102, 475] on link "My Blueprint" at bounding box center [126, 470] width 205 height 35
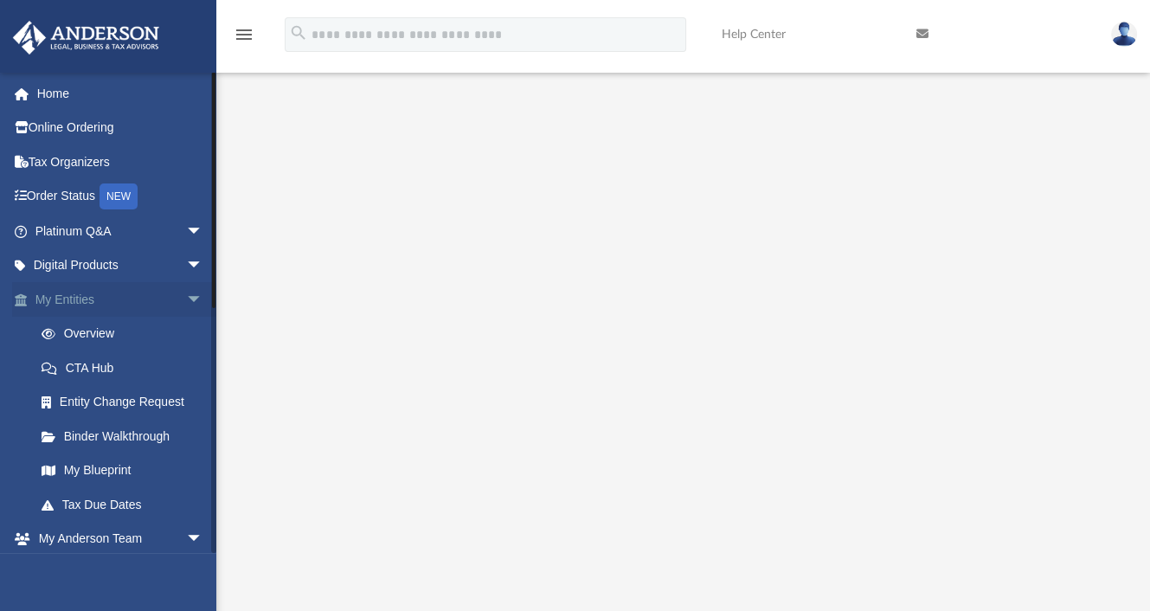
click at [186, 288] on span "arrow_drop_down" at bounding box center [203, 299] width 35 height 35
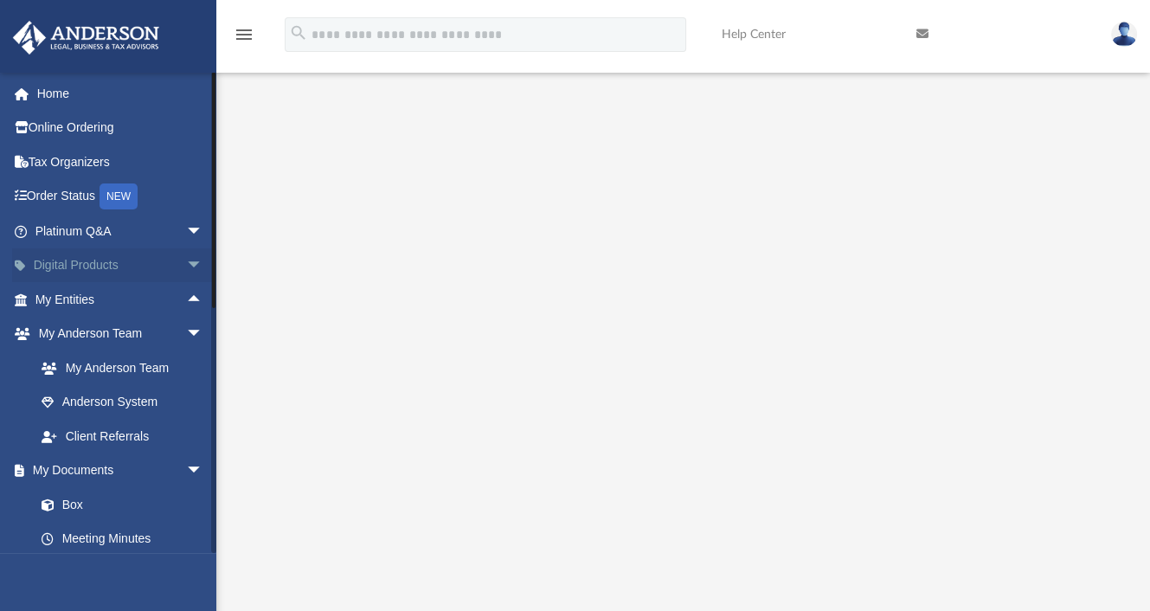
click at [186, 264] on span "arrow_drop_down" at bounding box center [203, 265] width 35 height 35
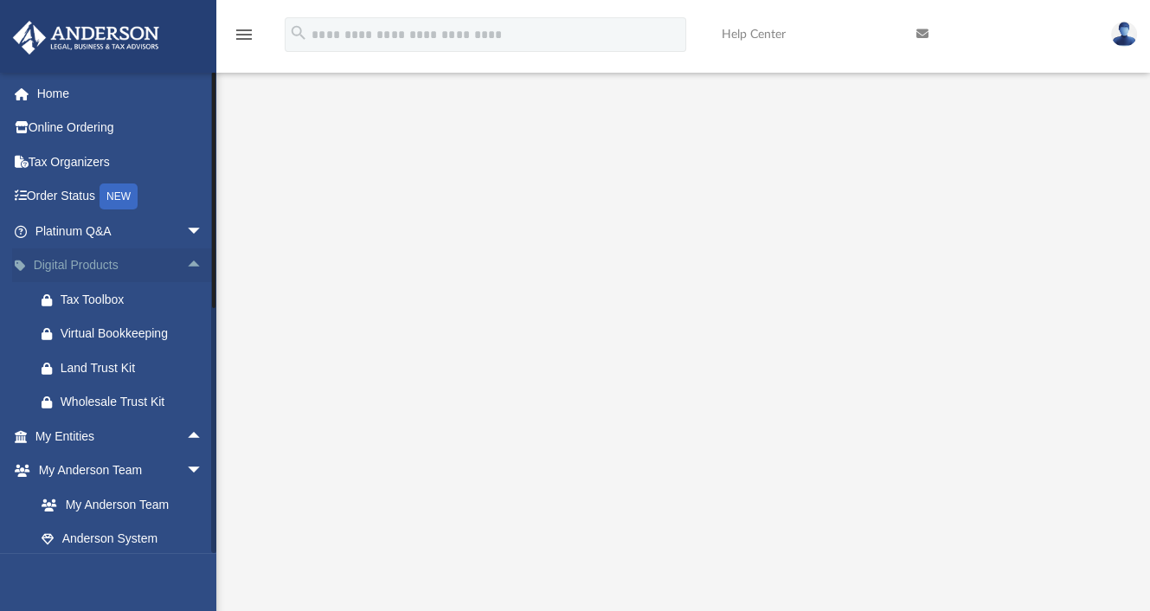
click at [186, 264] on span "arrow_drop_up" at bounding box center [203, 265] width 35 height 35
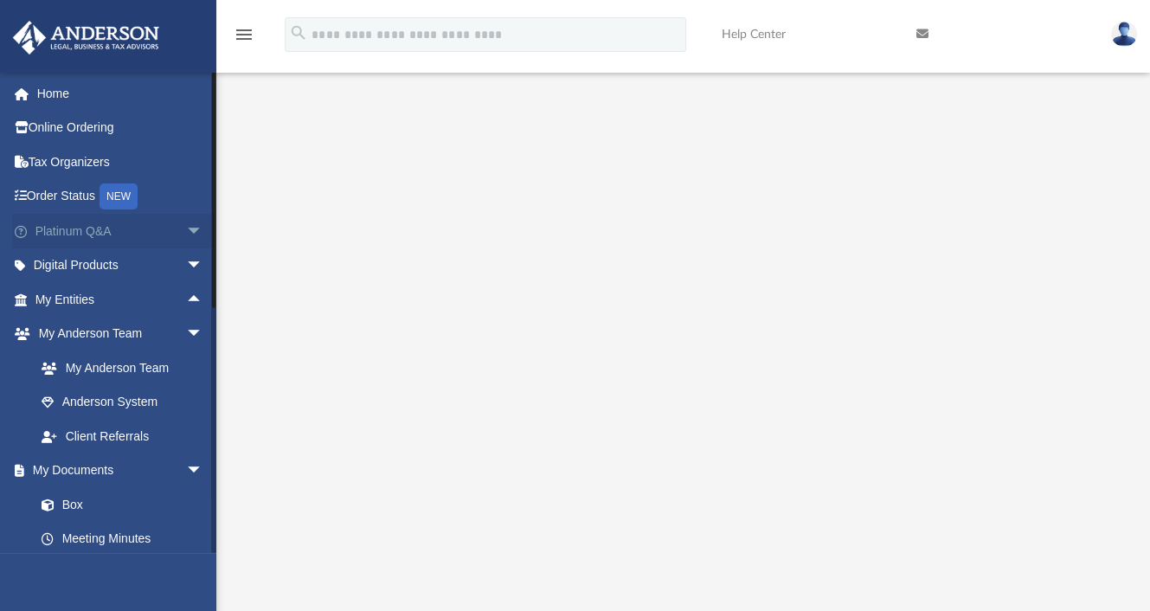
click at [186, 233] on span "arrow_drop_down" at bounding box center [203, 231] width 35 height 35
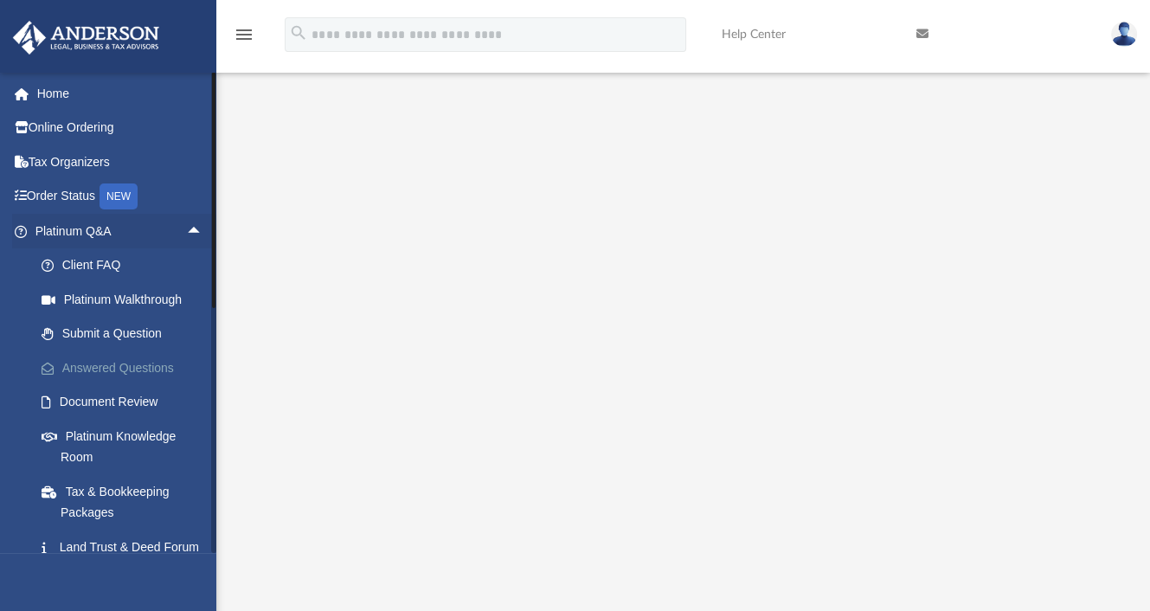
click at [134, 368] on link "Answered Questions" at bounding box center [126, 367] width 205 height 35
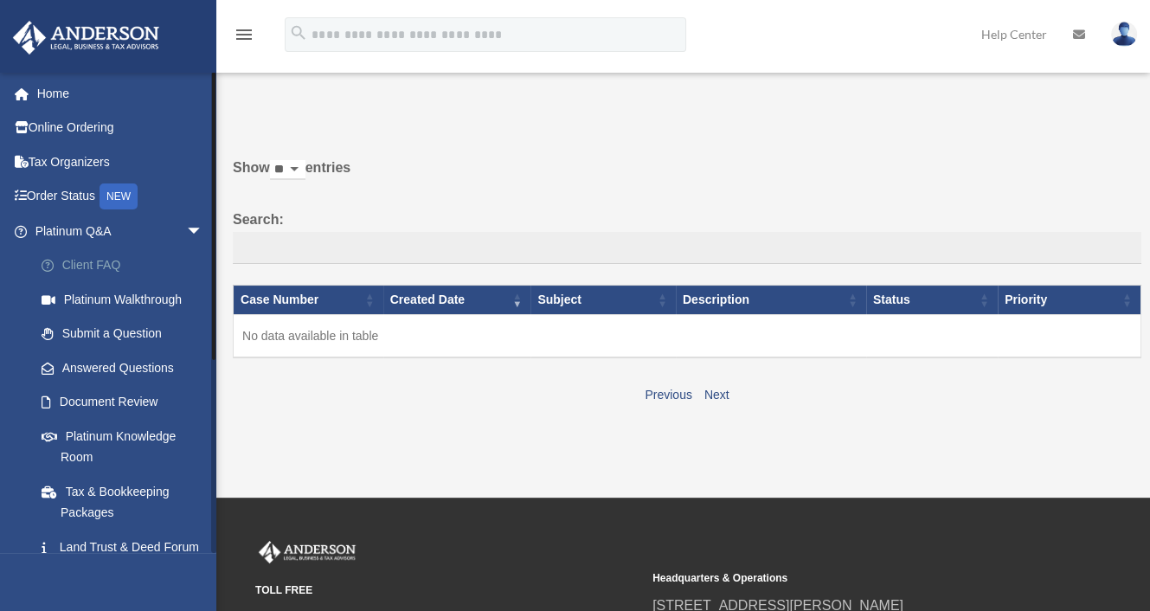
click at [104, 267] on link "Client FAQ" at bounding box center [126, 265] width 205 height 35
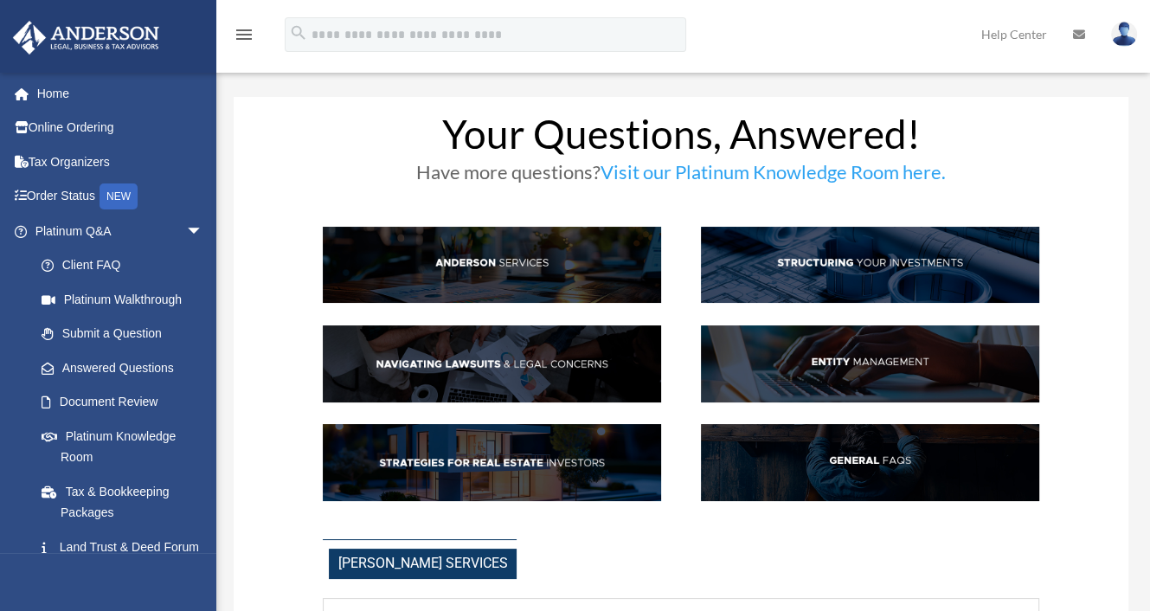
click at [811, 461] on img at bounding box center [870, 462] width 338 height 77
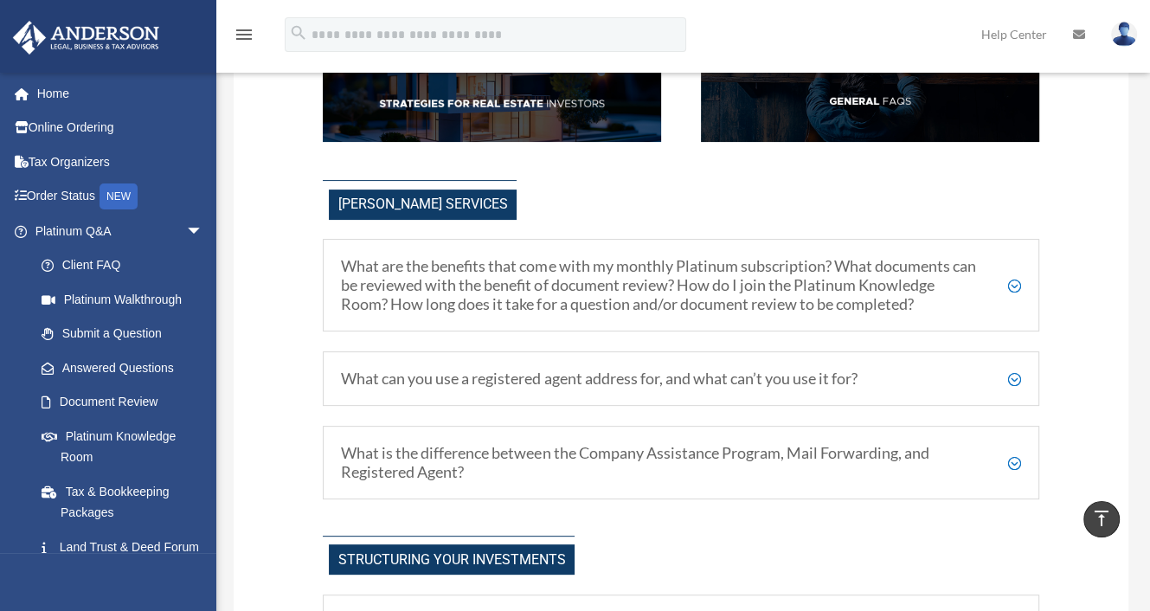
scroll to position [357, 0]
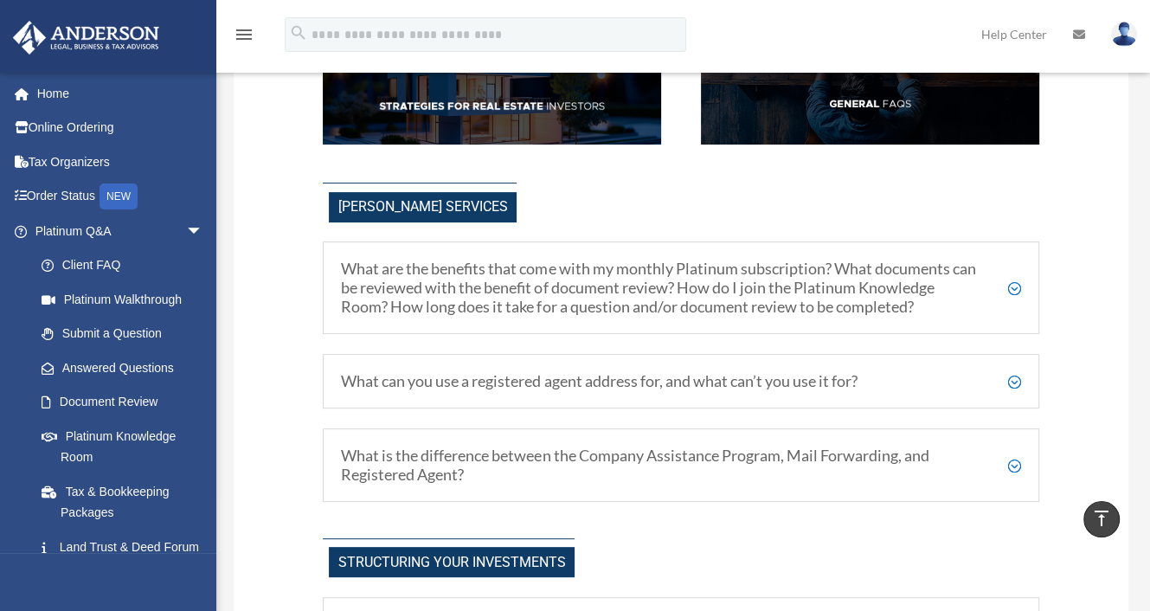
click at [1009, 458] on h5 "What is the difference between the Company Assistance Program, Mail Forwarding,…" at bounding box center [680, 465] width 679 height 37
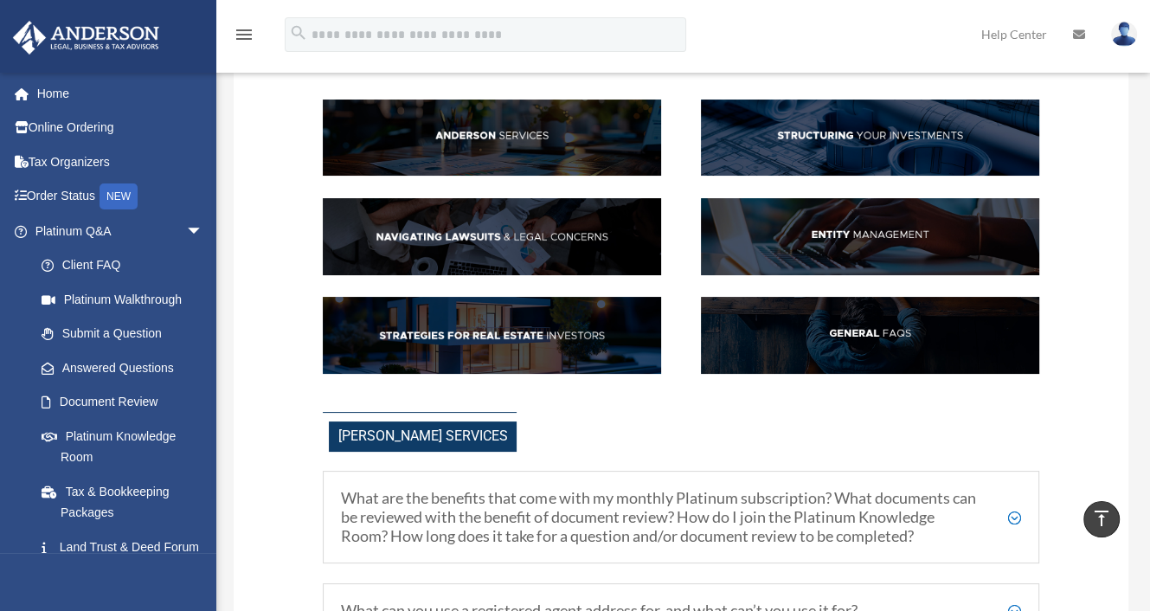
scroll to position [0, 0]
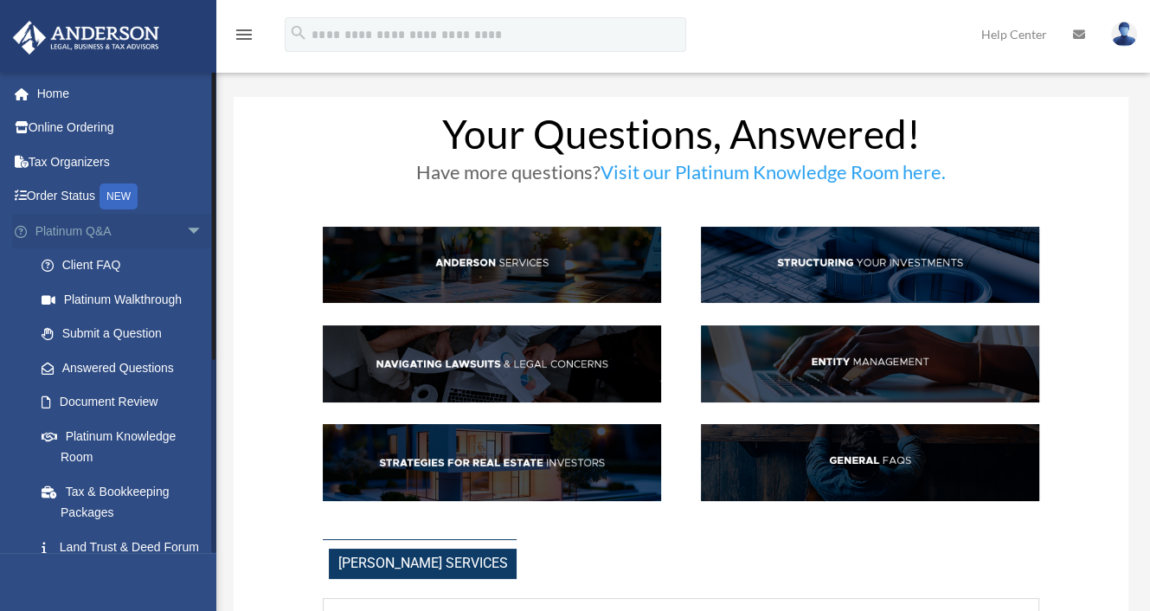
click at [186, 222] on span "arrow_drop_down" at bounding box center [203, 231] width 35 height 35
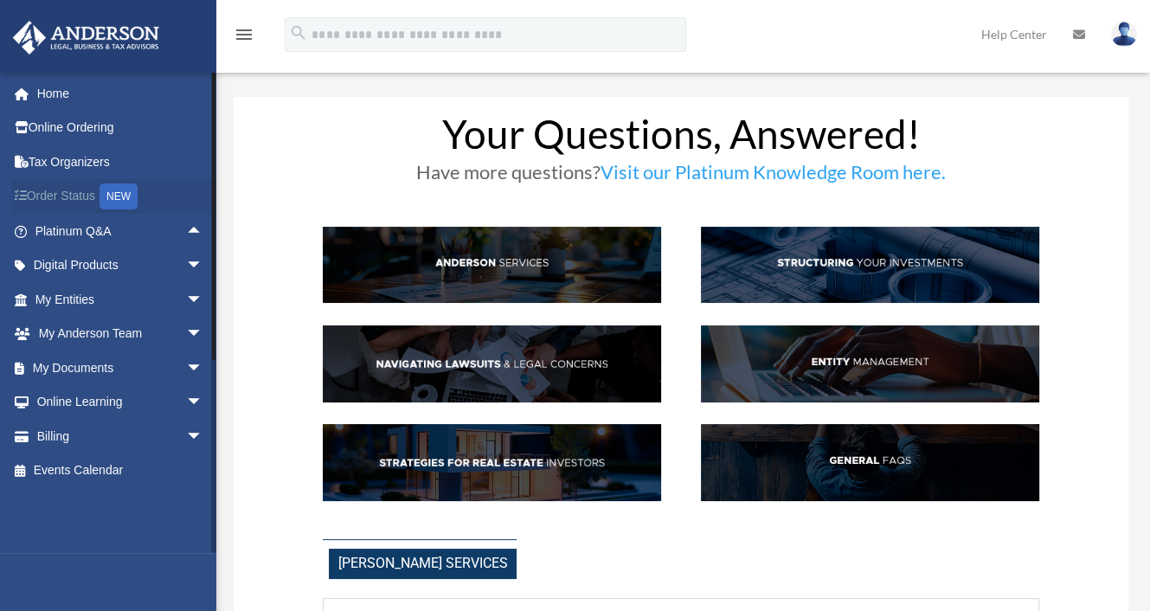
click at [103, 196] on link "Order Status NEW" at bounding box center [120, 196] width 217 height 35
